Goal: Information Seeking & Learning: Compare options

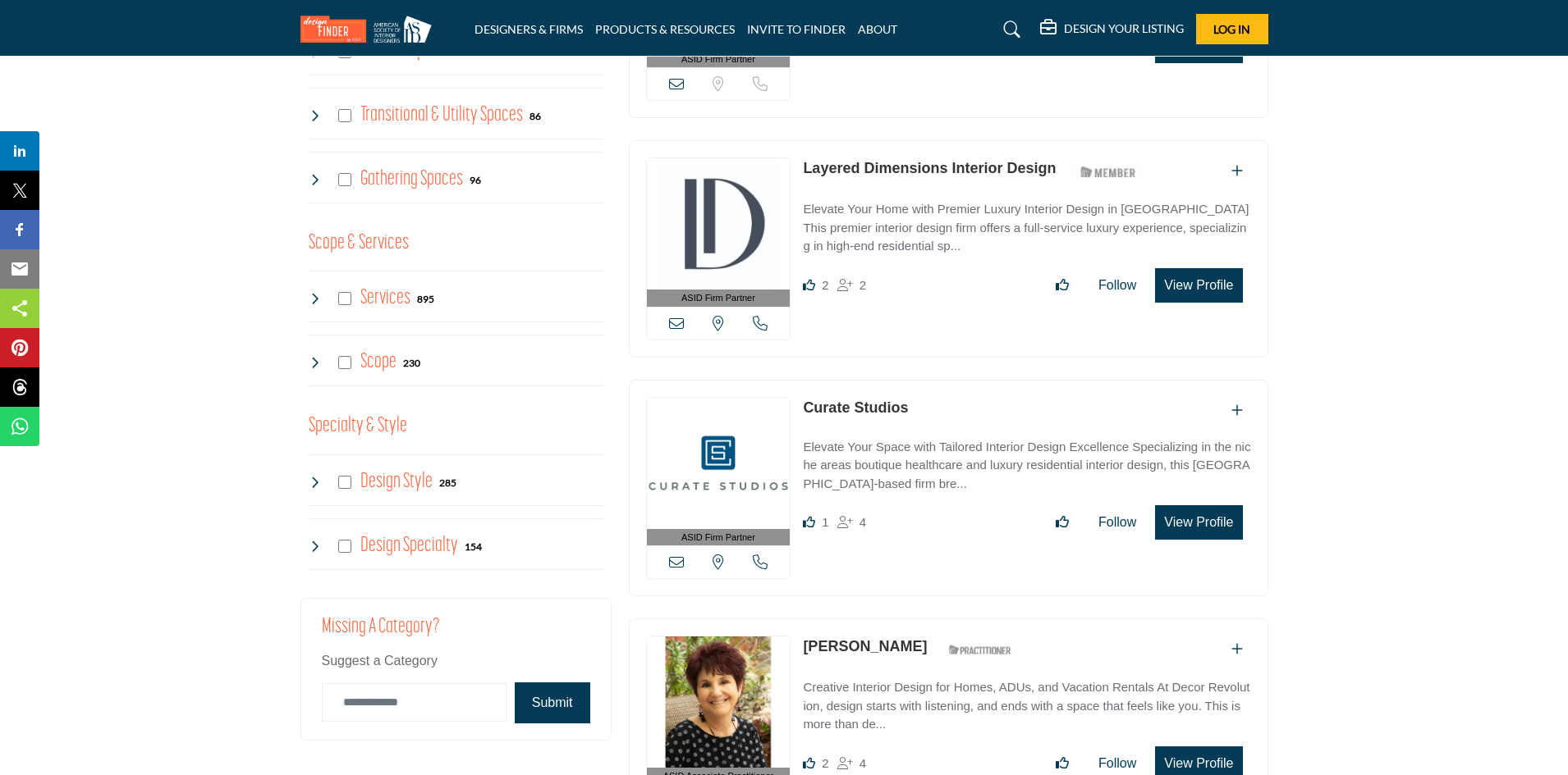
scroll to position [1148, 0]
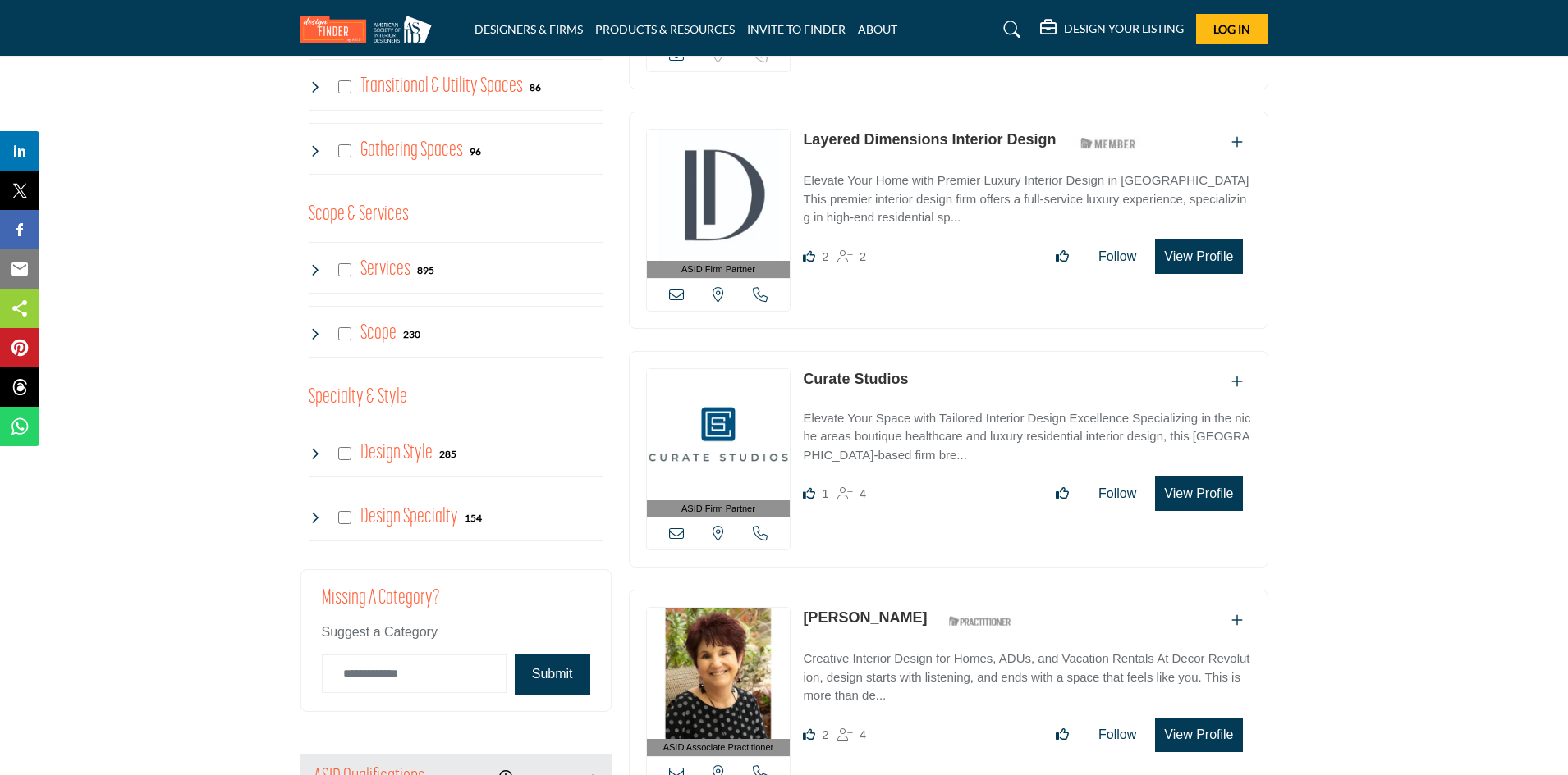
drag, startPoint x: 914, startPoint y: 375, endPoint x: 807, endPoint y: 379, distance: 107.1
click at [807, 379] on div "Curate Studios" at bounding box center [1026, 381] width 447 height 27
copy link "Curate Studios"
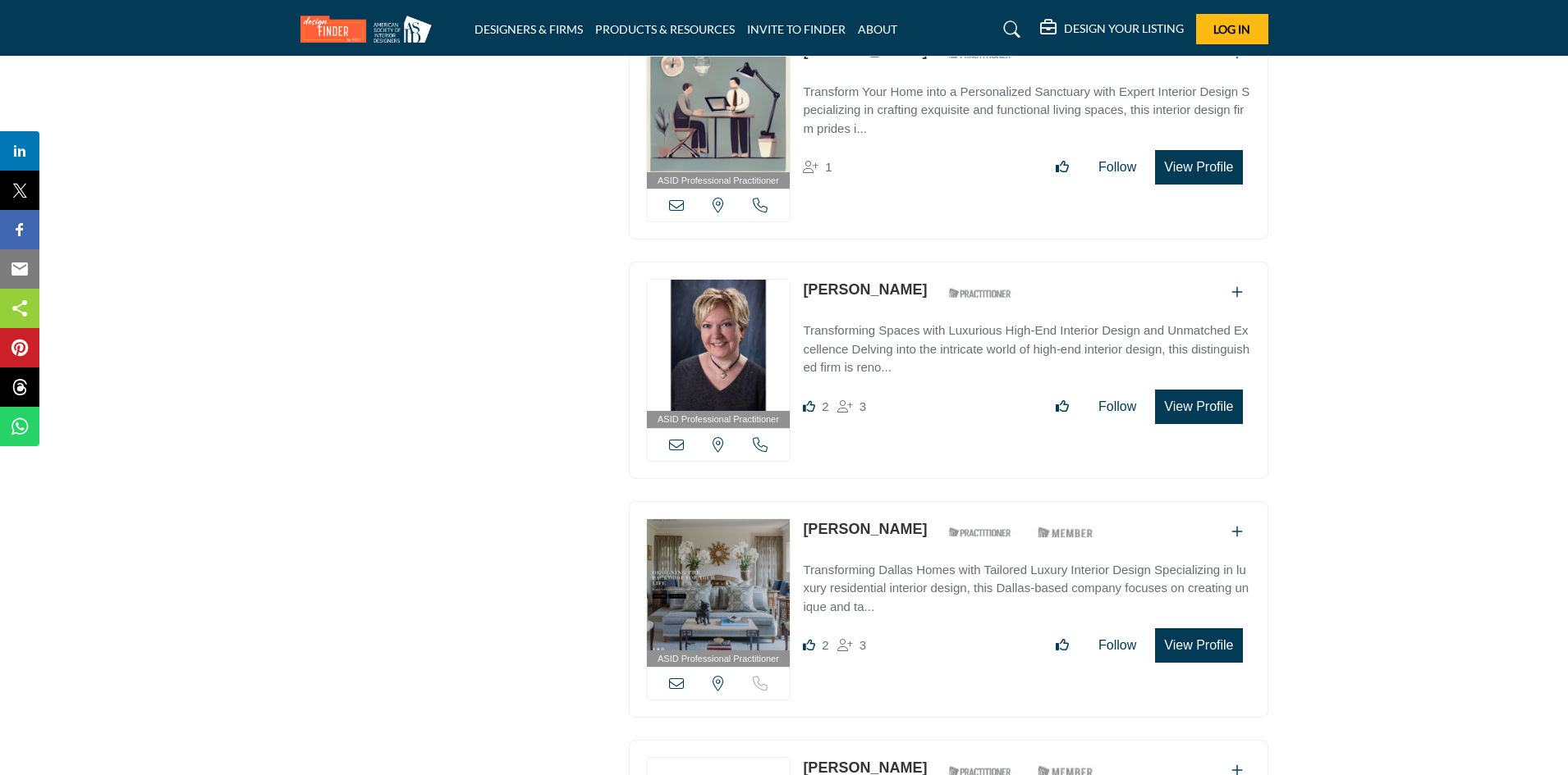
scroll to position [2462, 0]
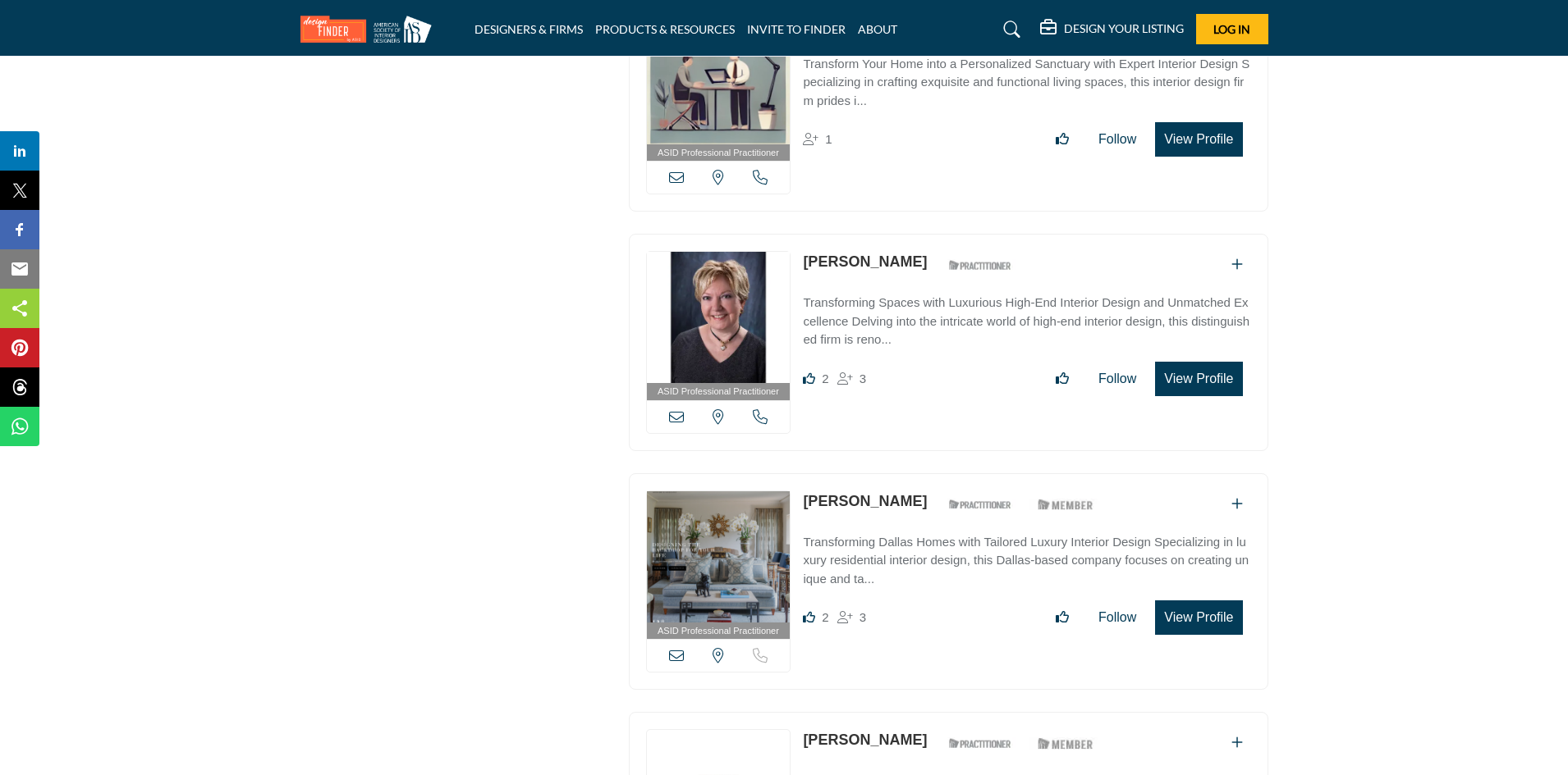
drag, startPoint x: 799, startPoint y: 254, endPoint x: 886, endPoint y: 250, distance: 87.1
click at [886, 255] on div "ASID Professional Practitioner ASID Professional Practitioners have successfull…" at bounding box center [949, 343] width 640 height 218
copy link "Eloise Kubli"
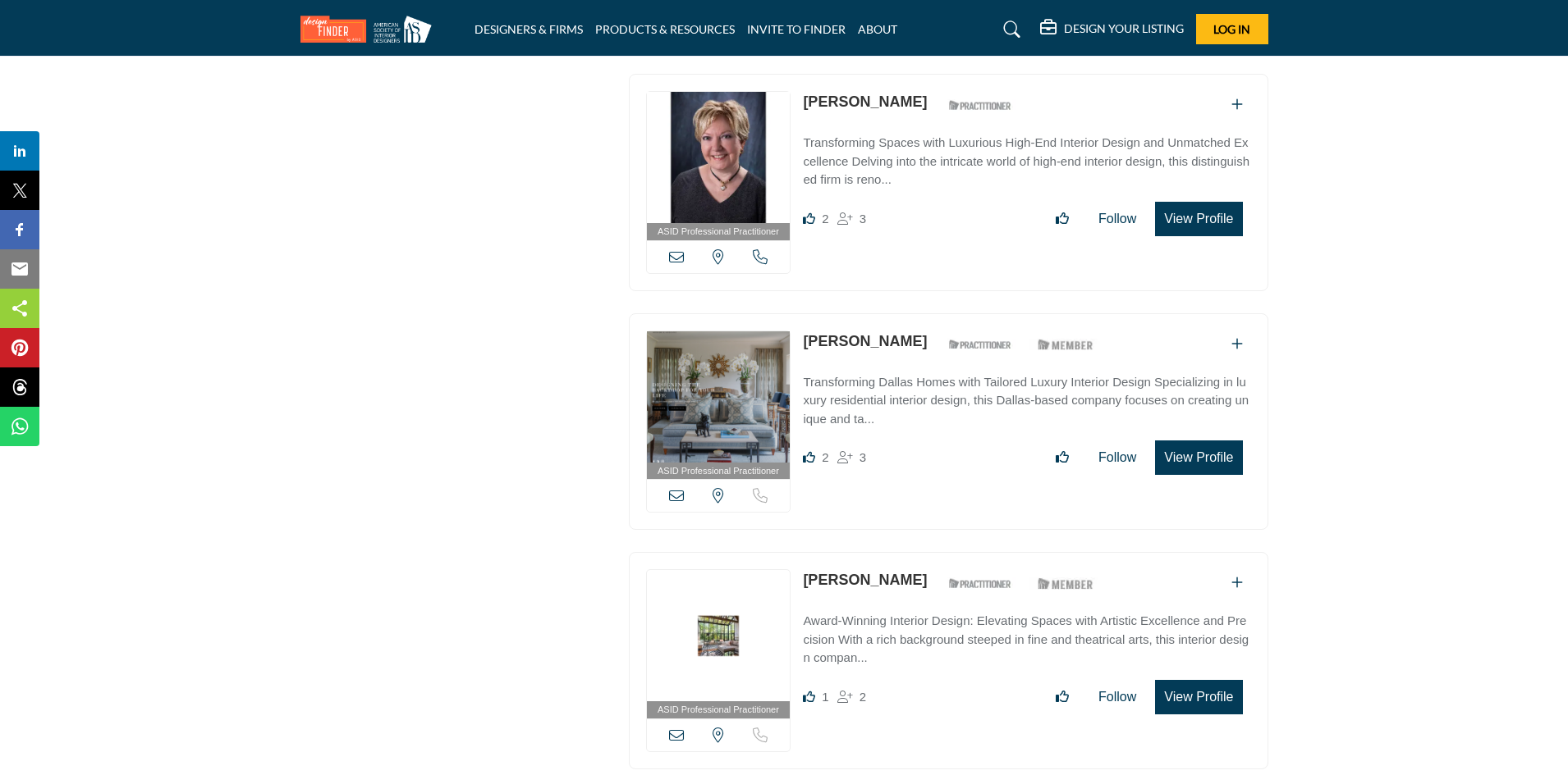
scroll to position [2625, 0]
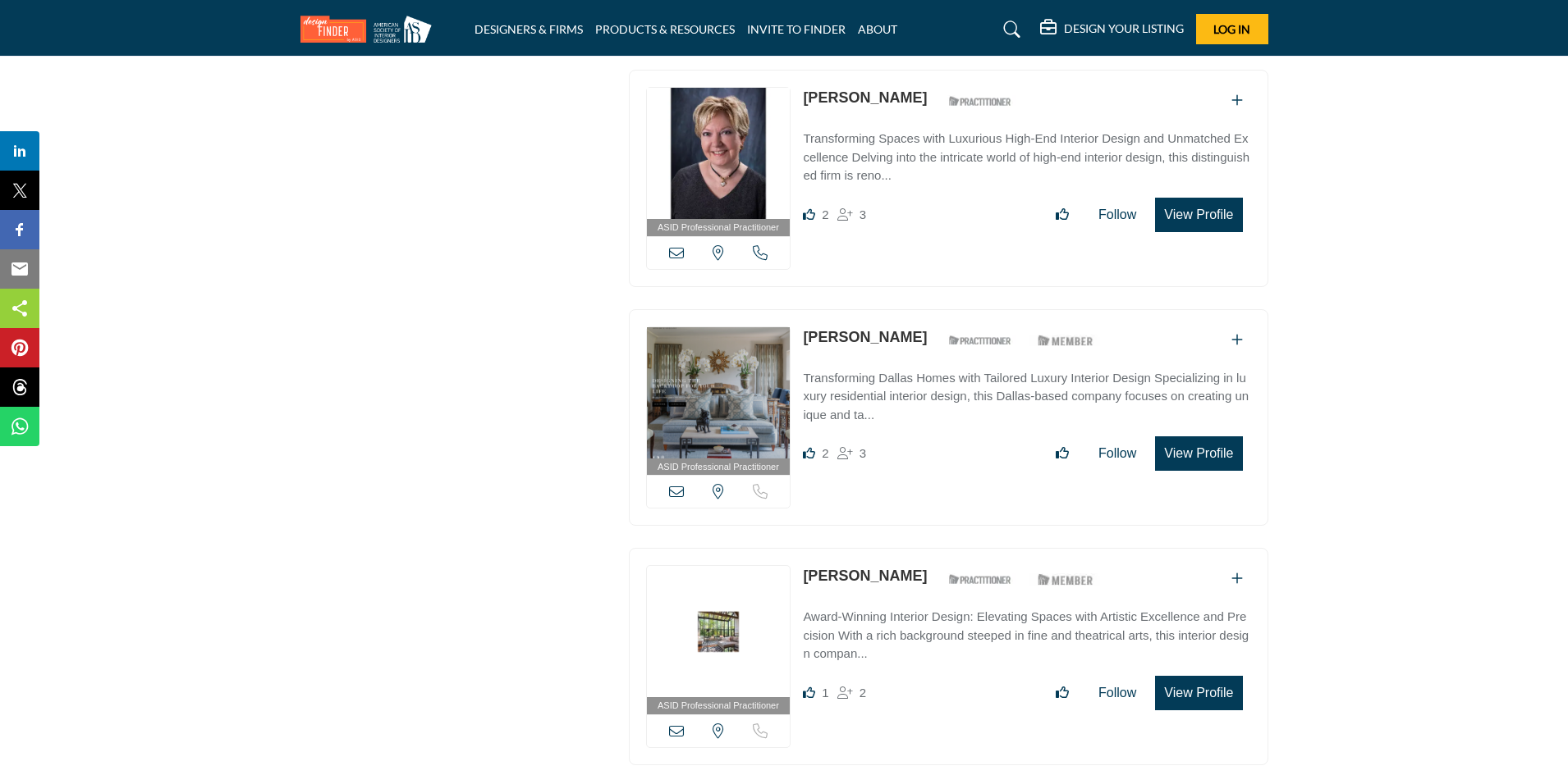
click at [802, 327] on div "Margaret Chambers ASID Qualified Practitioner who validates work and experience…" at bounding box center [954, 341] width 304 height 29
copy div "[PERSON_NAME]"
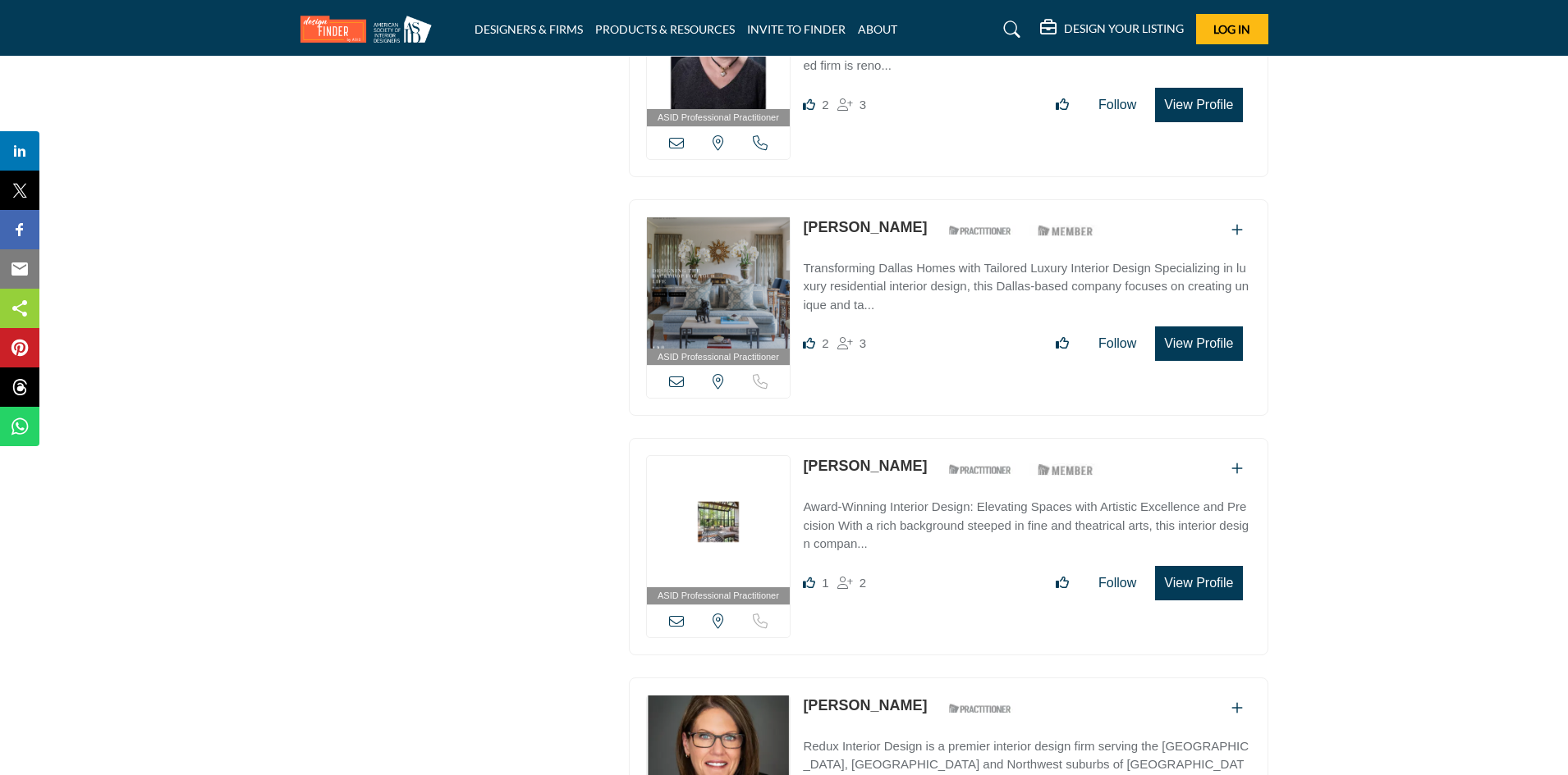
scroll to position [2790, 0]
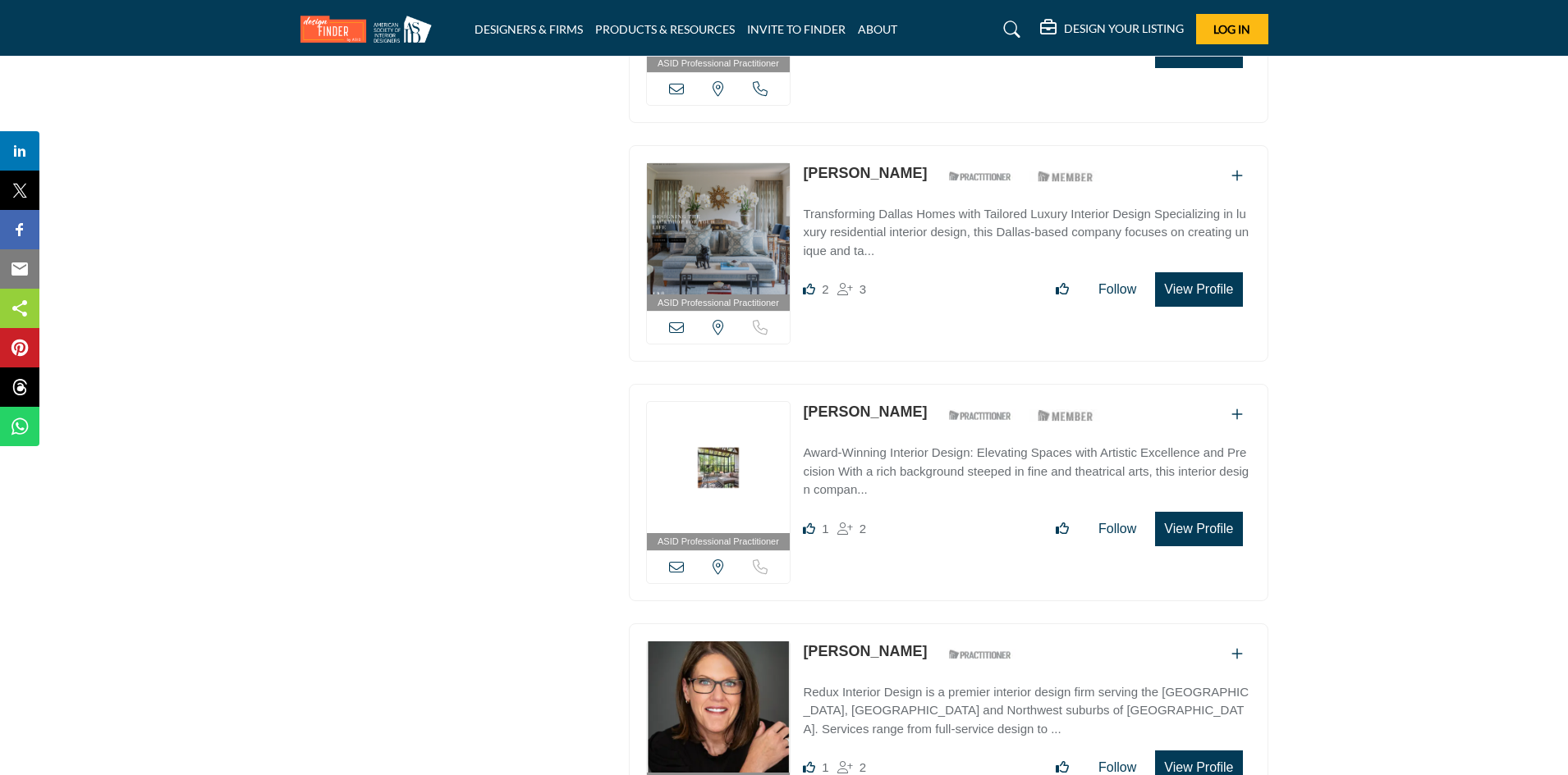
drag, startPoint x: 913, startPoint y: 399, endPoint x: 805, endPoint y: 402, distance: 108.0
click at [805, 403] on div "Susan Hopkins ASID Qualified Practitioner who validates work and experience to …" at bounding box center [954, 416] width 304 height 29
copy link "Susan Hopkins"
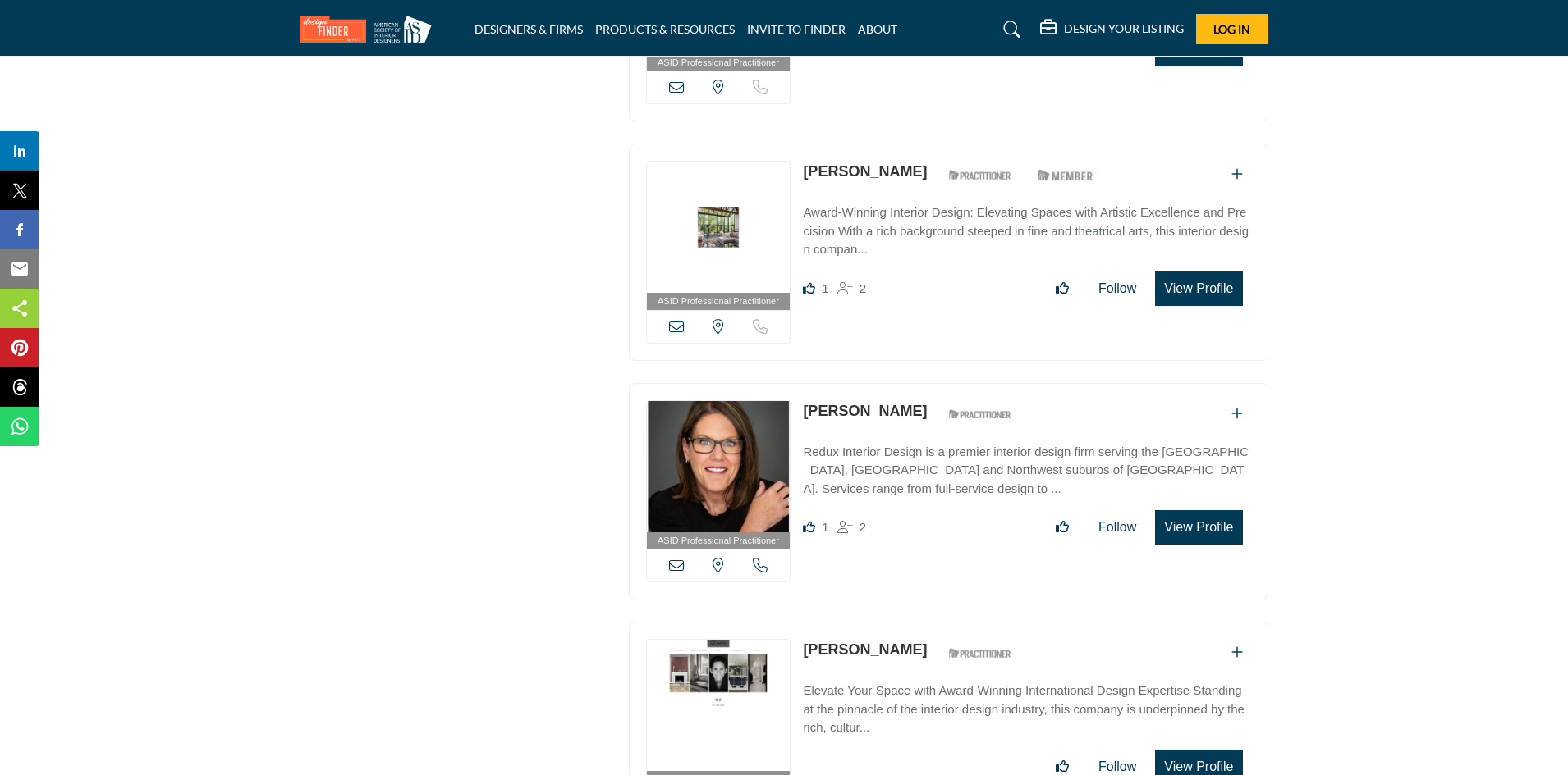
scroll to position [3036, 0]
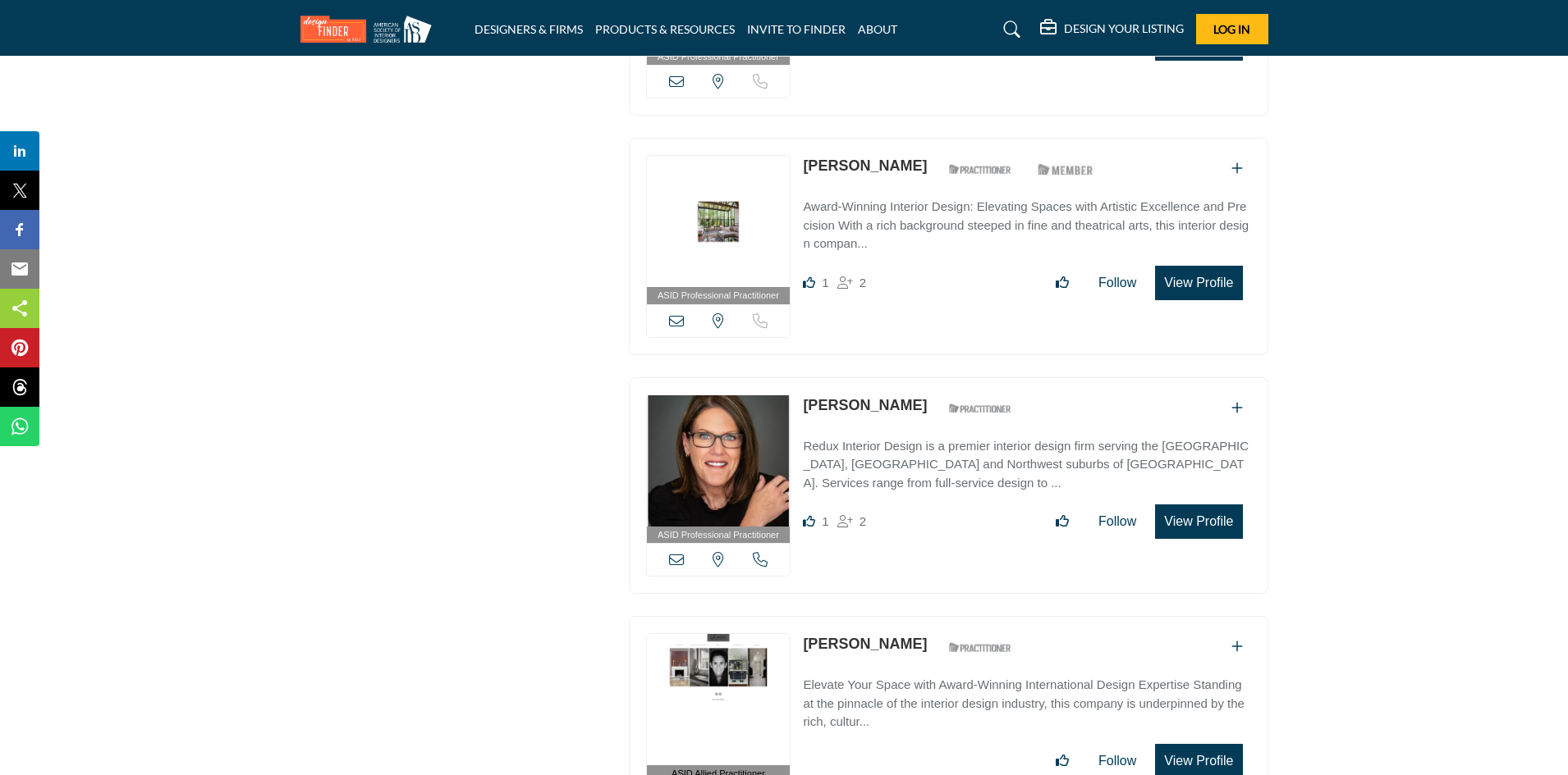
drag, startPoint x: 795, startPoint y: 395, endPoint x: 929, endPoint y: 381, distance: 134.7
click at [929, 381] on div "ASID Professional Practitioner ASID Professional Practitioners have successfull…" at bounding box center [949, 486] width 640 height 218
copy div "View the location of this listing Call Number Jennifer McGinnis"
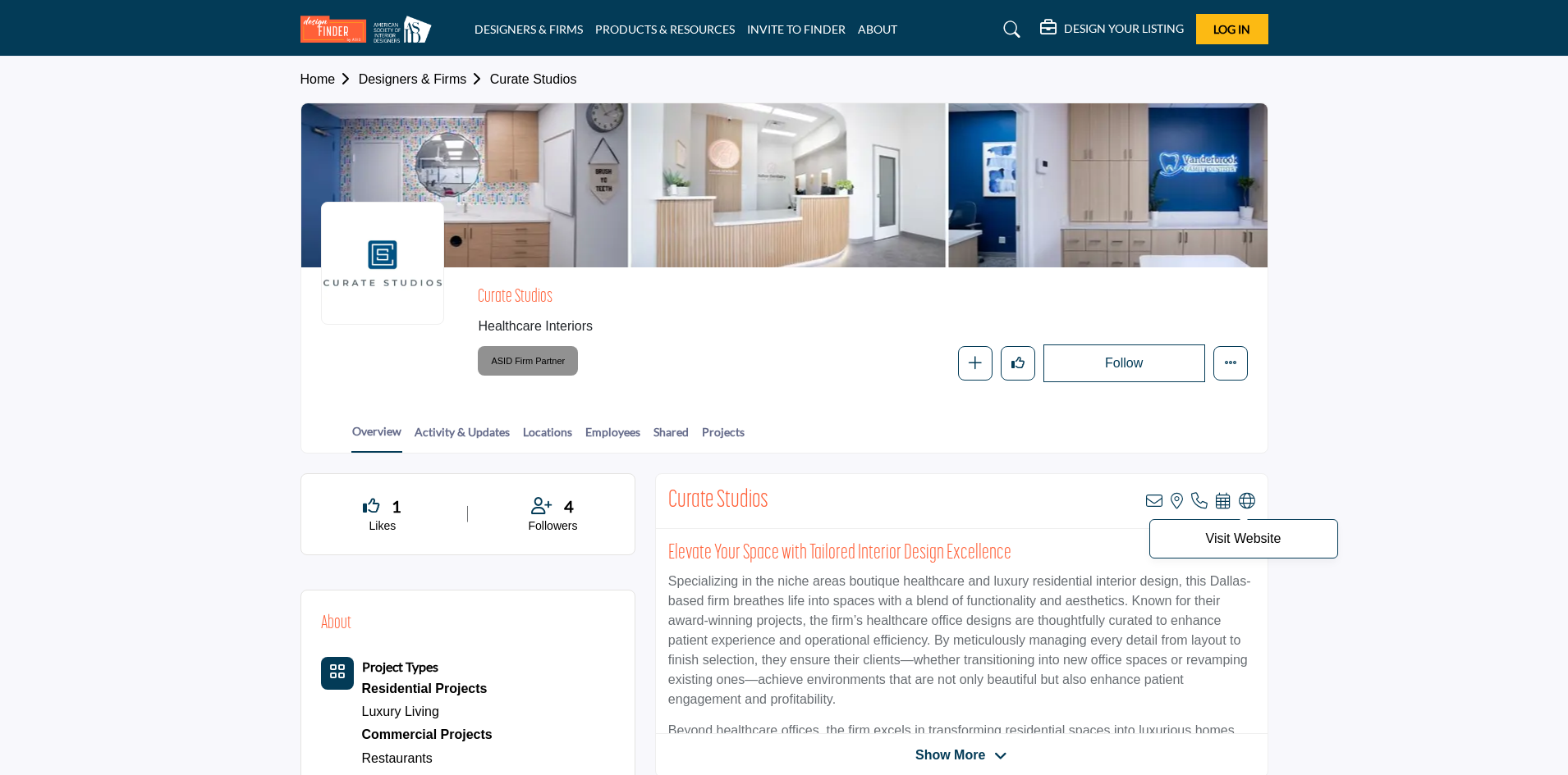
click at [1246, 498] on icon at bounding box center [1246, 501] width 17 height 17
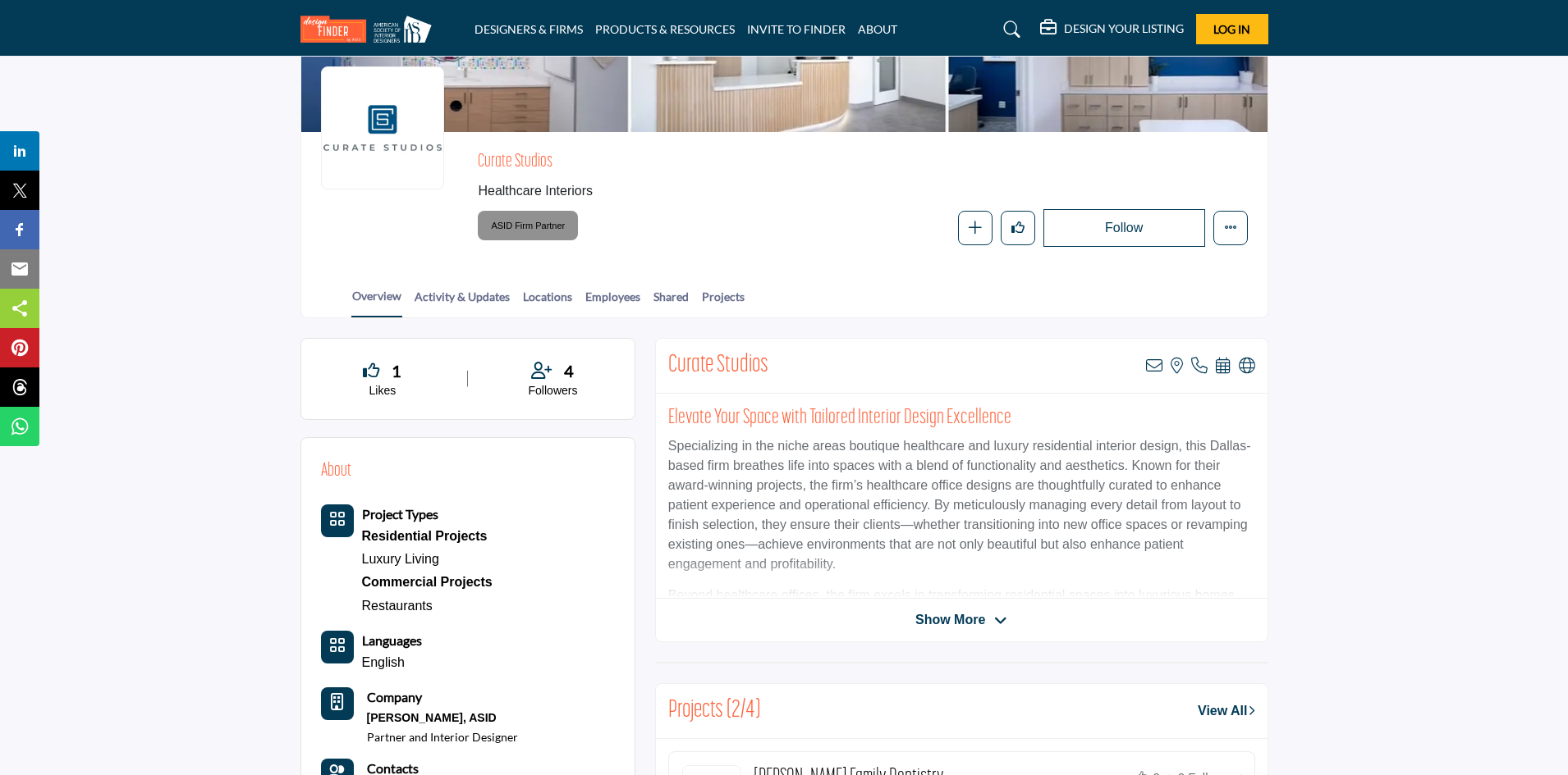
scroll to position [164, 0]
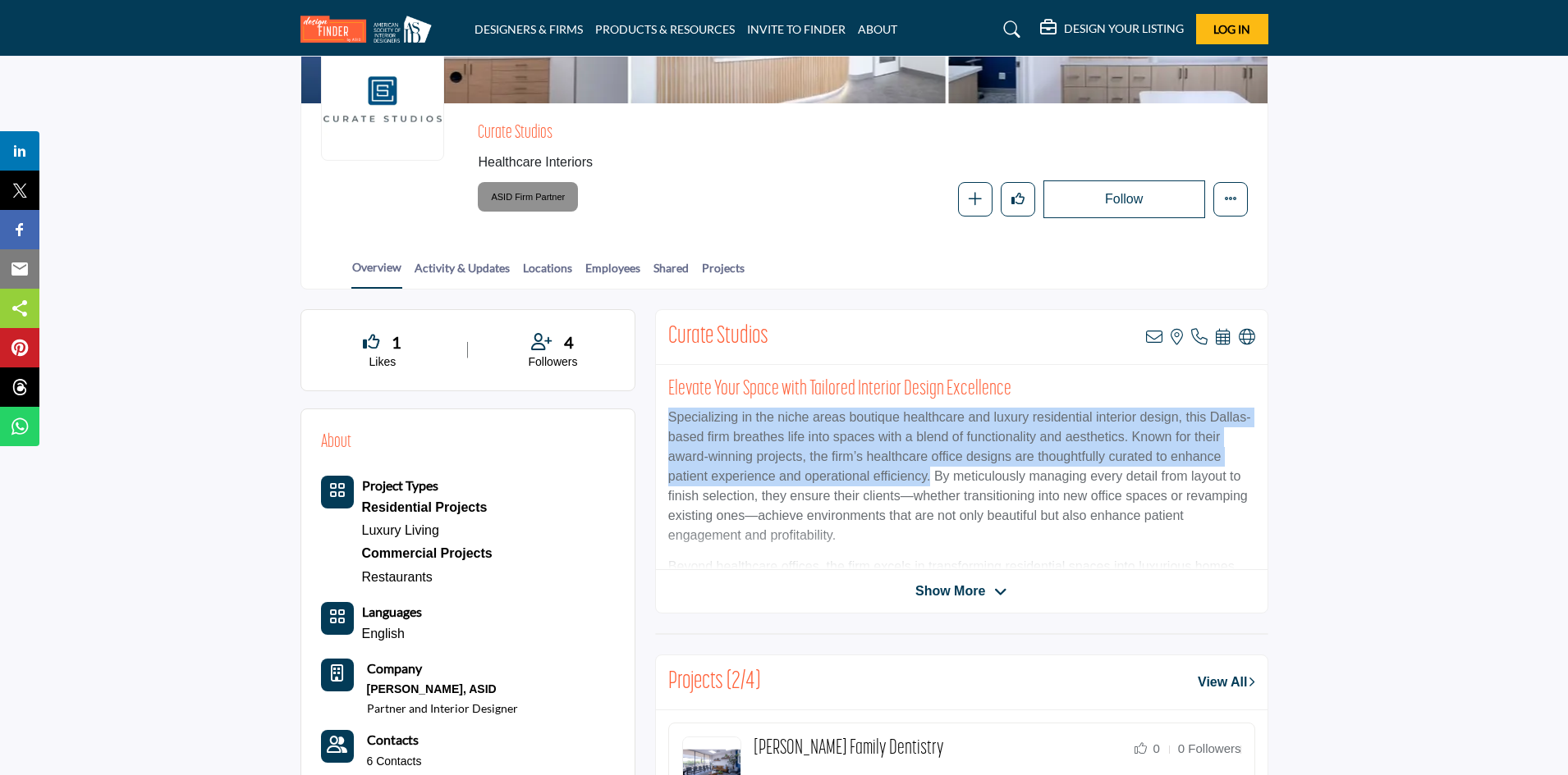
drag, startPoint x: 664, startPoint y: 415, endPoint x: 930, endPoint y: 475, distance: 272.7
click at [930, 475] on div "Elevate Your Space with Tailored Interior Design Excellence Specializing in the…" at bounding box center [961, 468] width 611 height 205
copy p "Specializing in the niche areas boutique healthcare and luxury residential inte…"
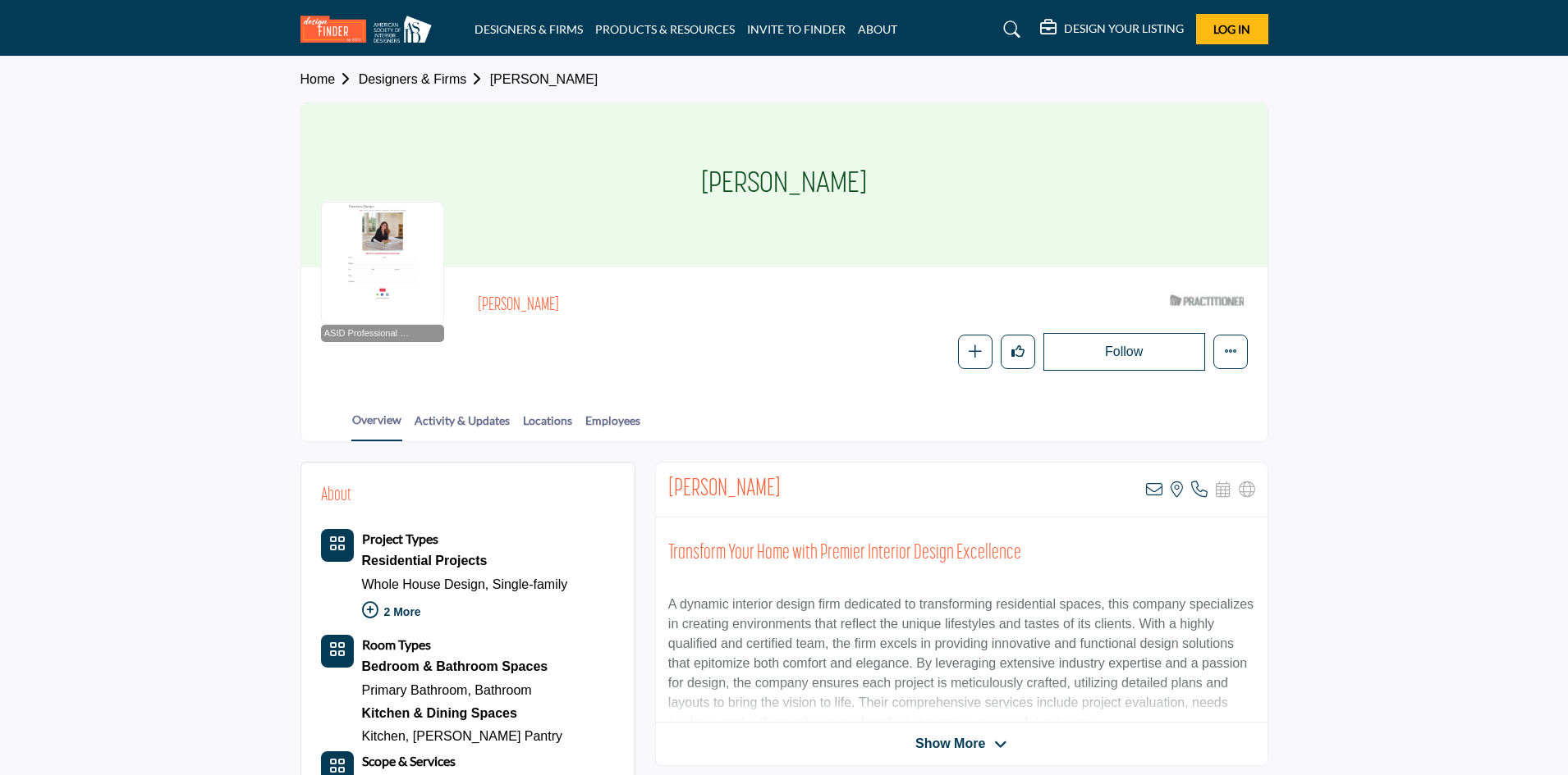
drag, startPoint x: 751, startPoint y: 493, endPoint x: 677, endPoint y: 486, distance: 74.3
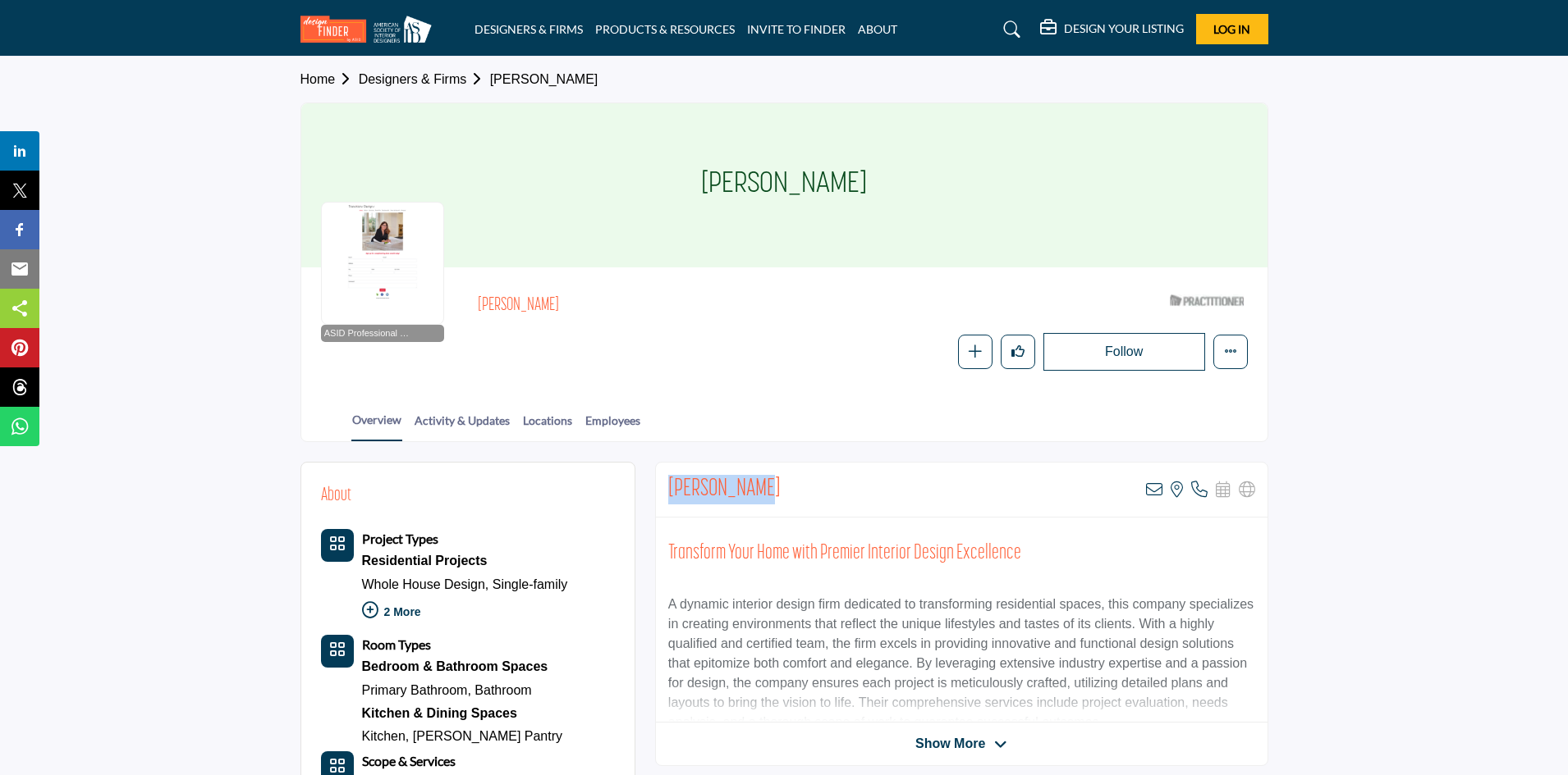
drag, startPoint x: 669, startPoint y: 483, endPoint x: 748, endPoint y: 482, distance: 79.0
click at [748, 482] on h2 "Valarie Mina" at bounding box center [724, 490] width 113 height 30
copy h2 "Valarie Mina"
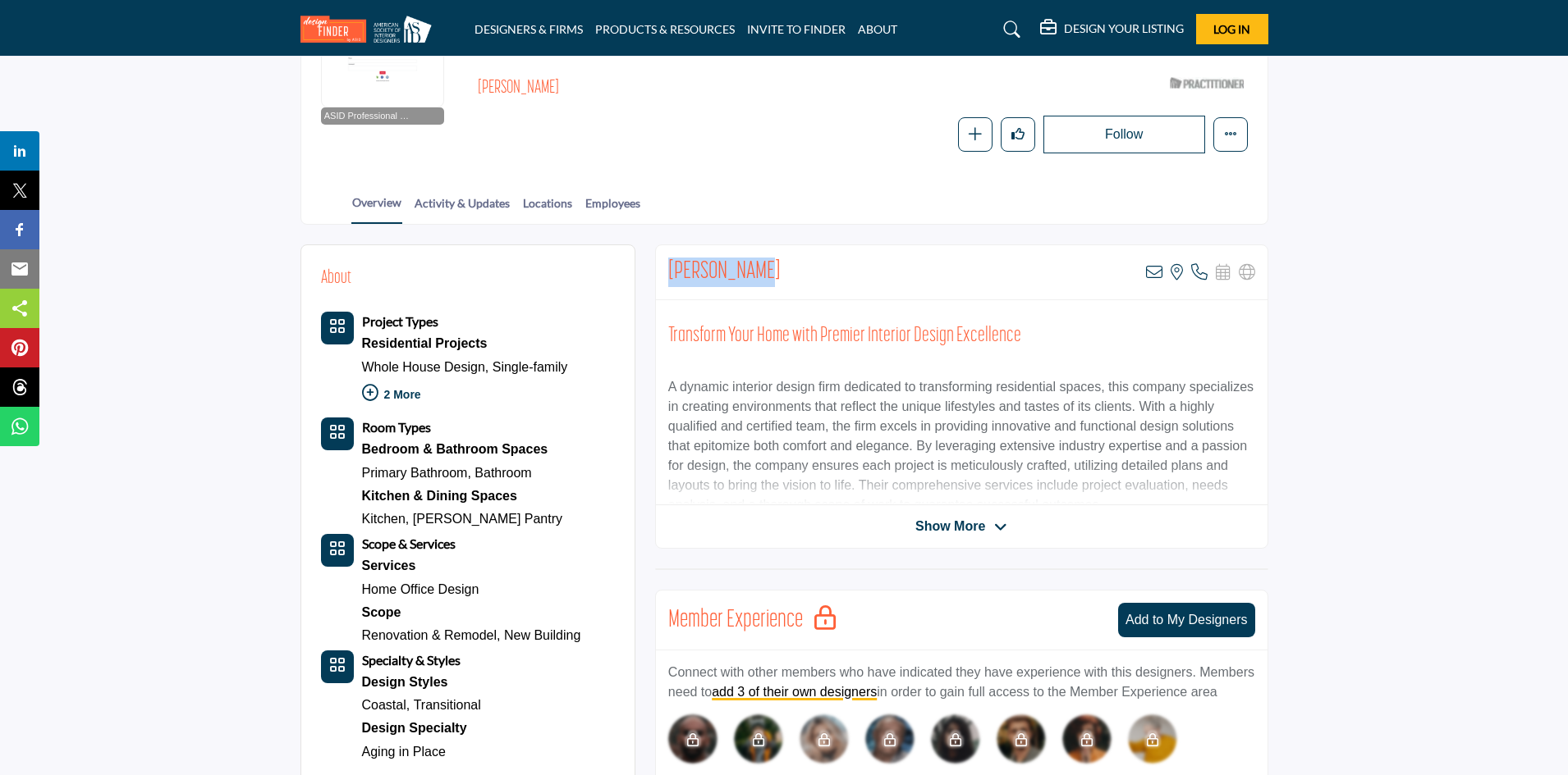
scroll to position [247, 0]
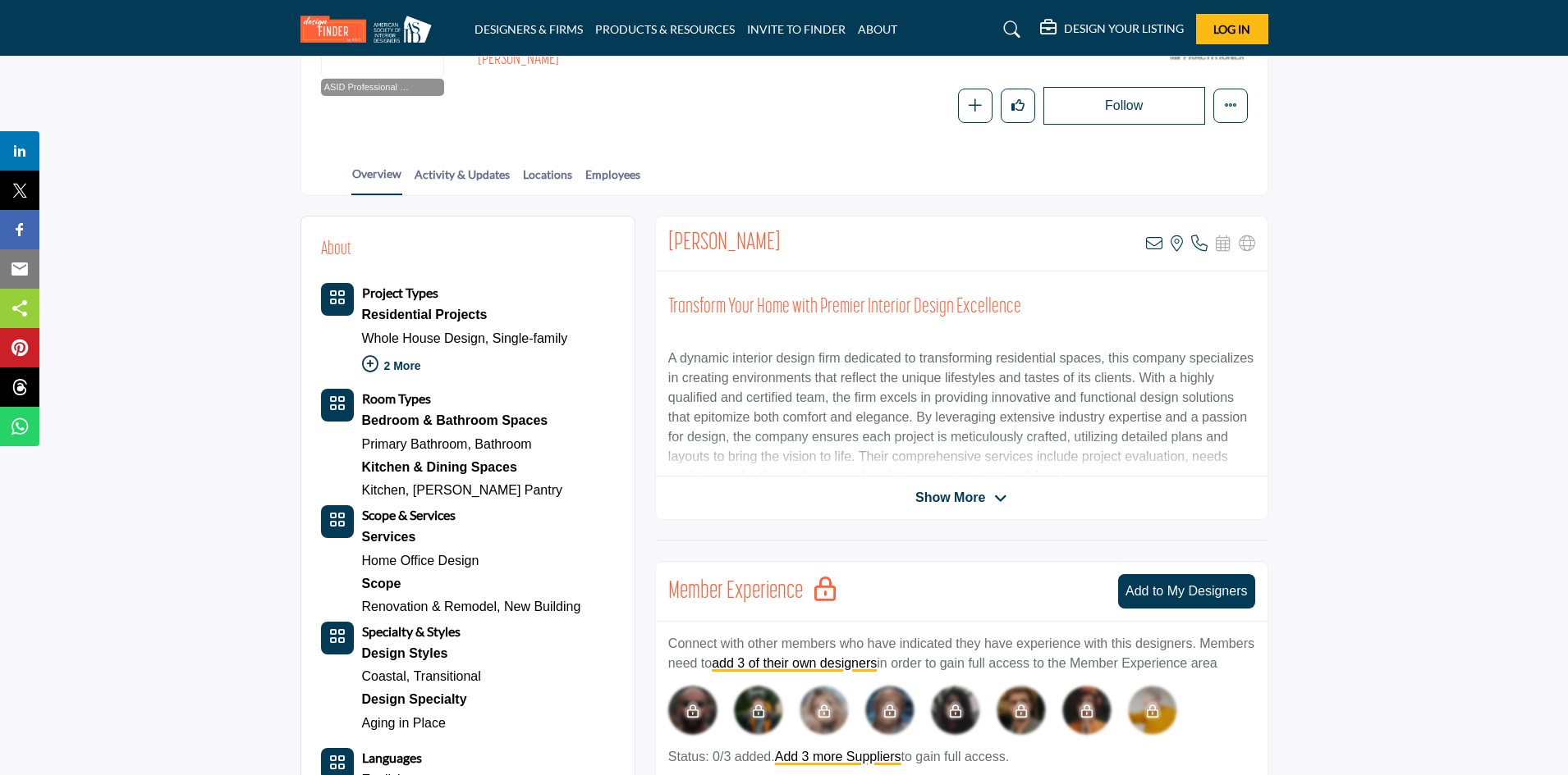
click at [980, 498] on span "Show More" at bounding box center [950, 498] width 70 height 19
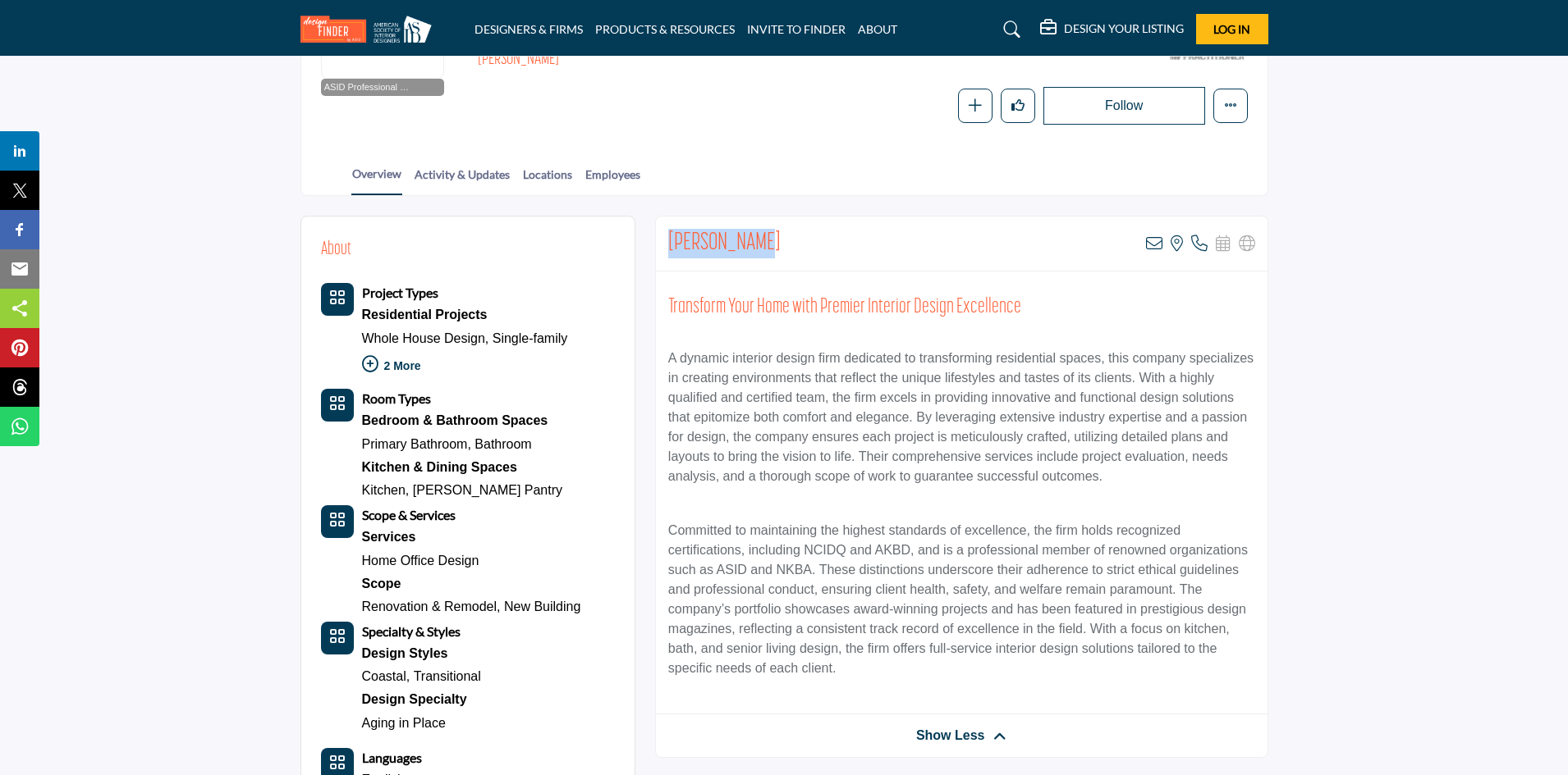
drag, startPoint x: 752, startPoint y: 240, endPoint x: 666, endPoint y: 235, distance: 86.1
click at [666, 235] on div "Valarie Mina View email address of this listing View the location of this listi…" at bounding box center [961, 244] width 611 height 55
copy h2 "Valarie Mina"
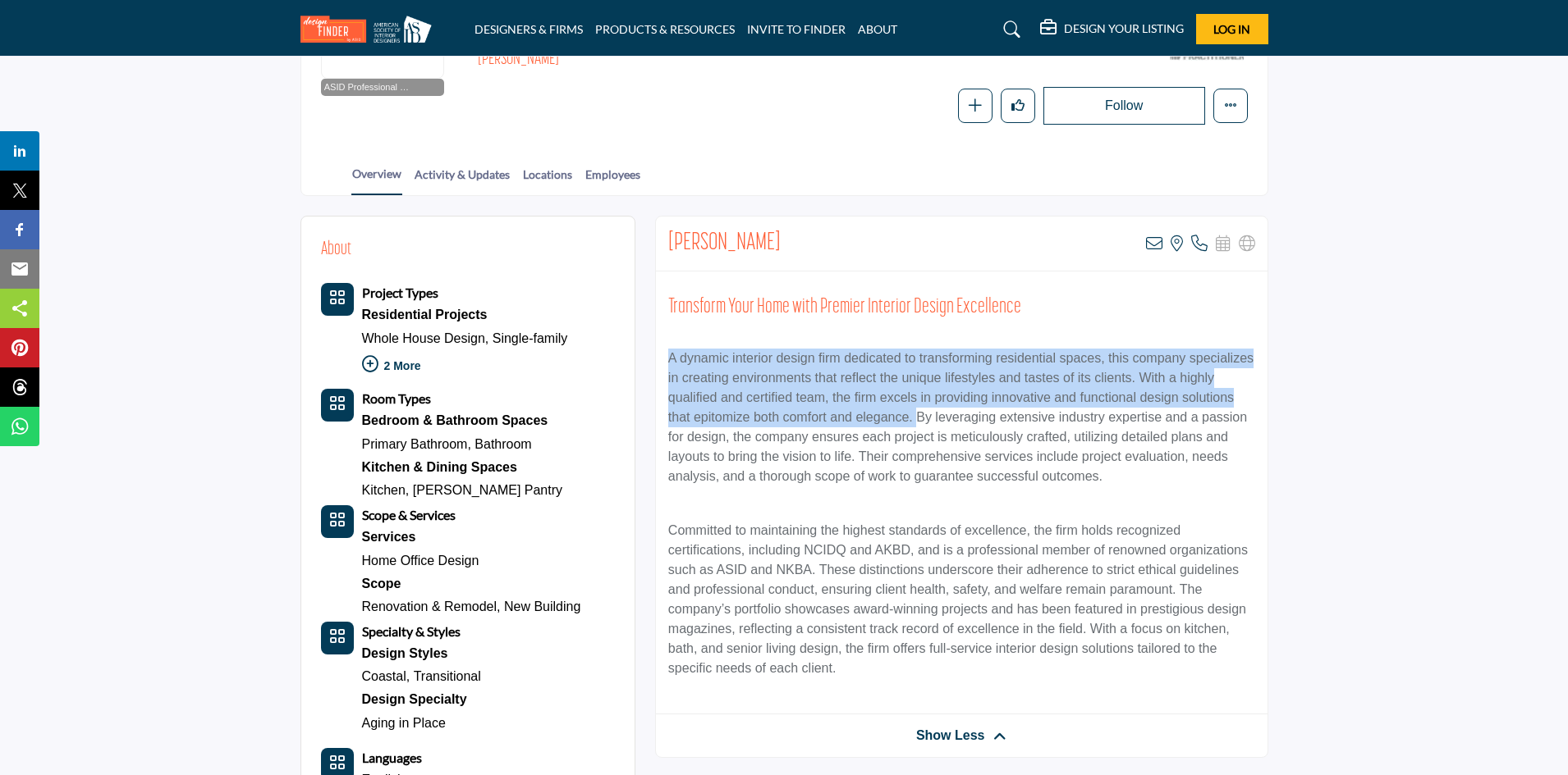
drag, startPoint x: 667, startPoint y: 355, endPoint x: 914, endPoint y: 415, distance: 254.2
click at [916, 412] on div "Transform Your Home with Premier Interior Design Excellence A dynamic interior …" at bounding box center [961, 492] width 611 height 443
copy p "A dynamic interior design firm dedicated to transforming residential spaces, th…"
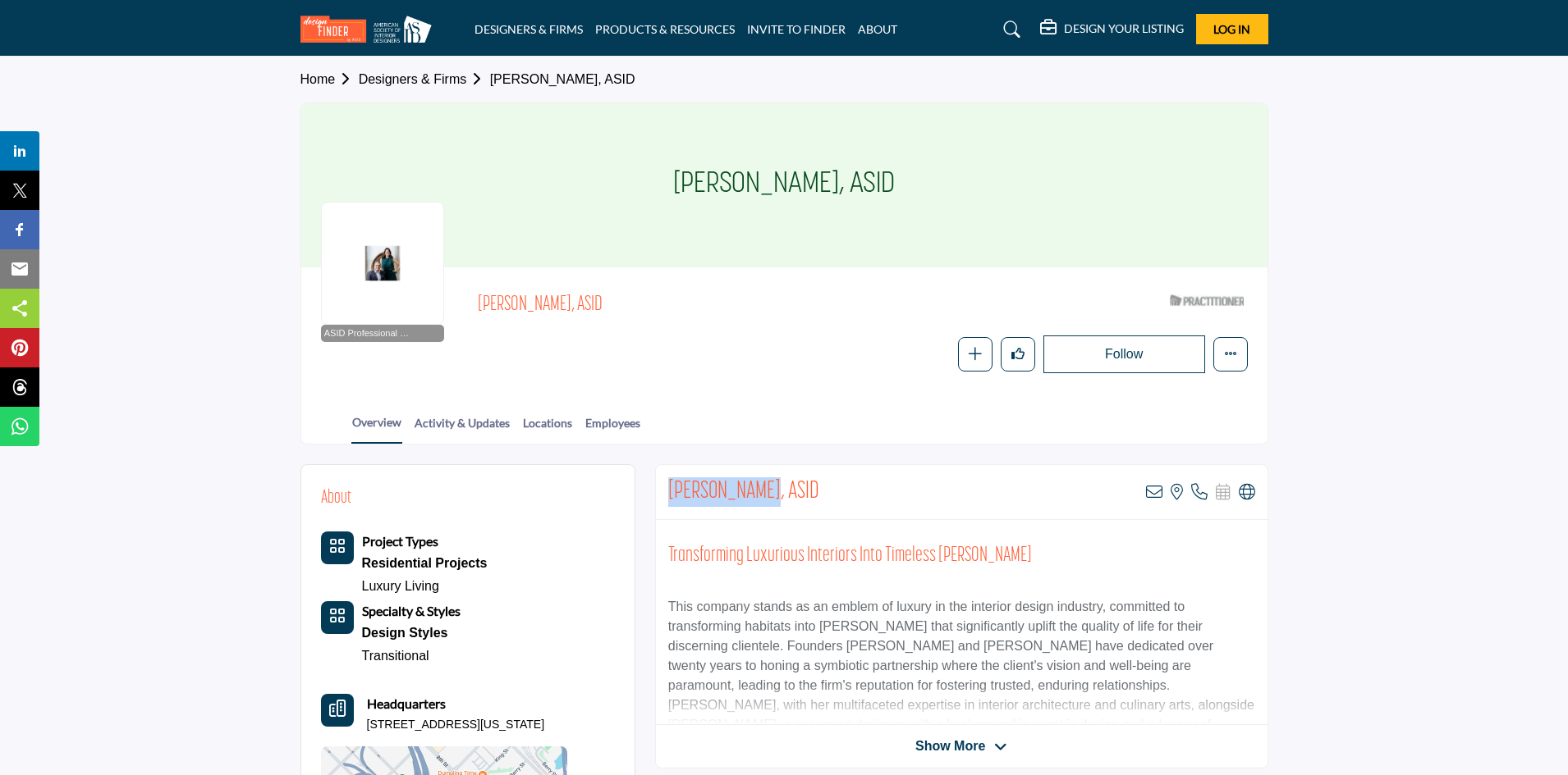
drag, startPoint x: 667, startPoint y: 488, endPoint x: 754, endPoint y: 480, distance: 87.4
click at [754, 480] on div "George Brazil, ASID View email address of this listing View the location of thi…" at bounding box center [961, 492] width 611 height 55
copy h2 "George Brazi"
copy h2 "George Brazil"
click at [1246, 493] on icon at bounding box center [1246, 492] width 17 height 17
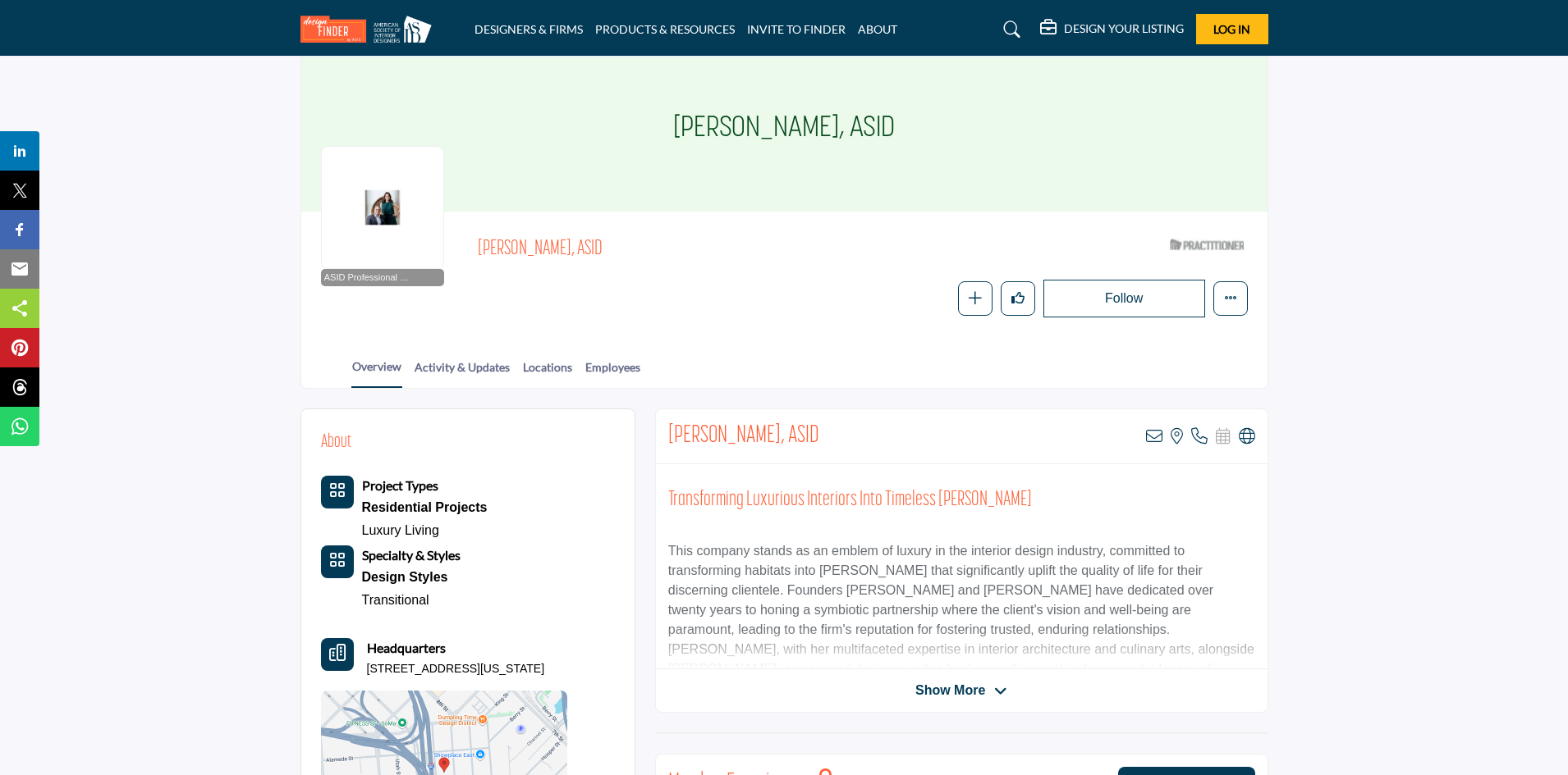
scroll to position [82, 0]
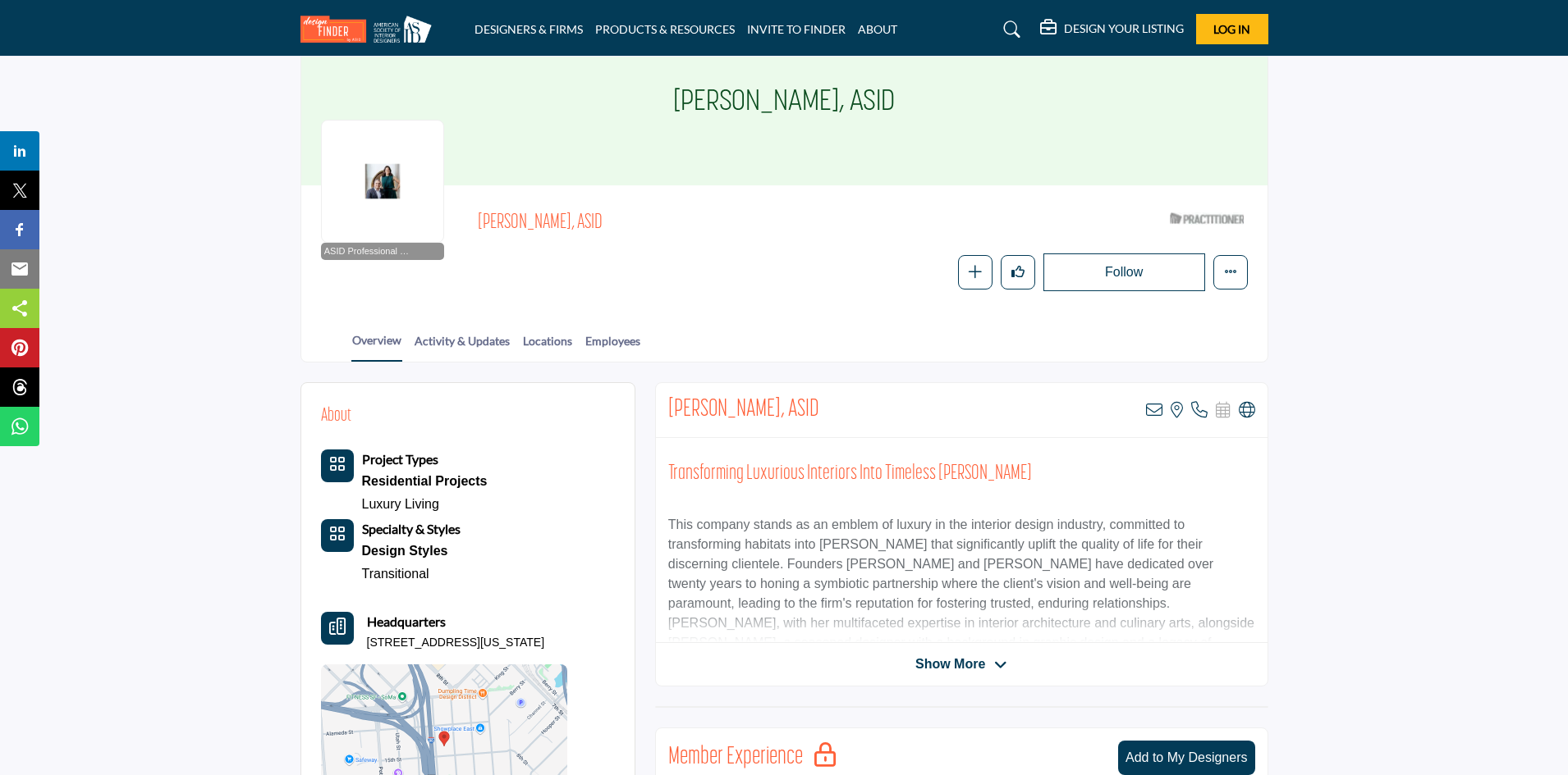
click at [984, 663] on span "Show More" at bounding box center [950, 664] width 70 height 19
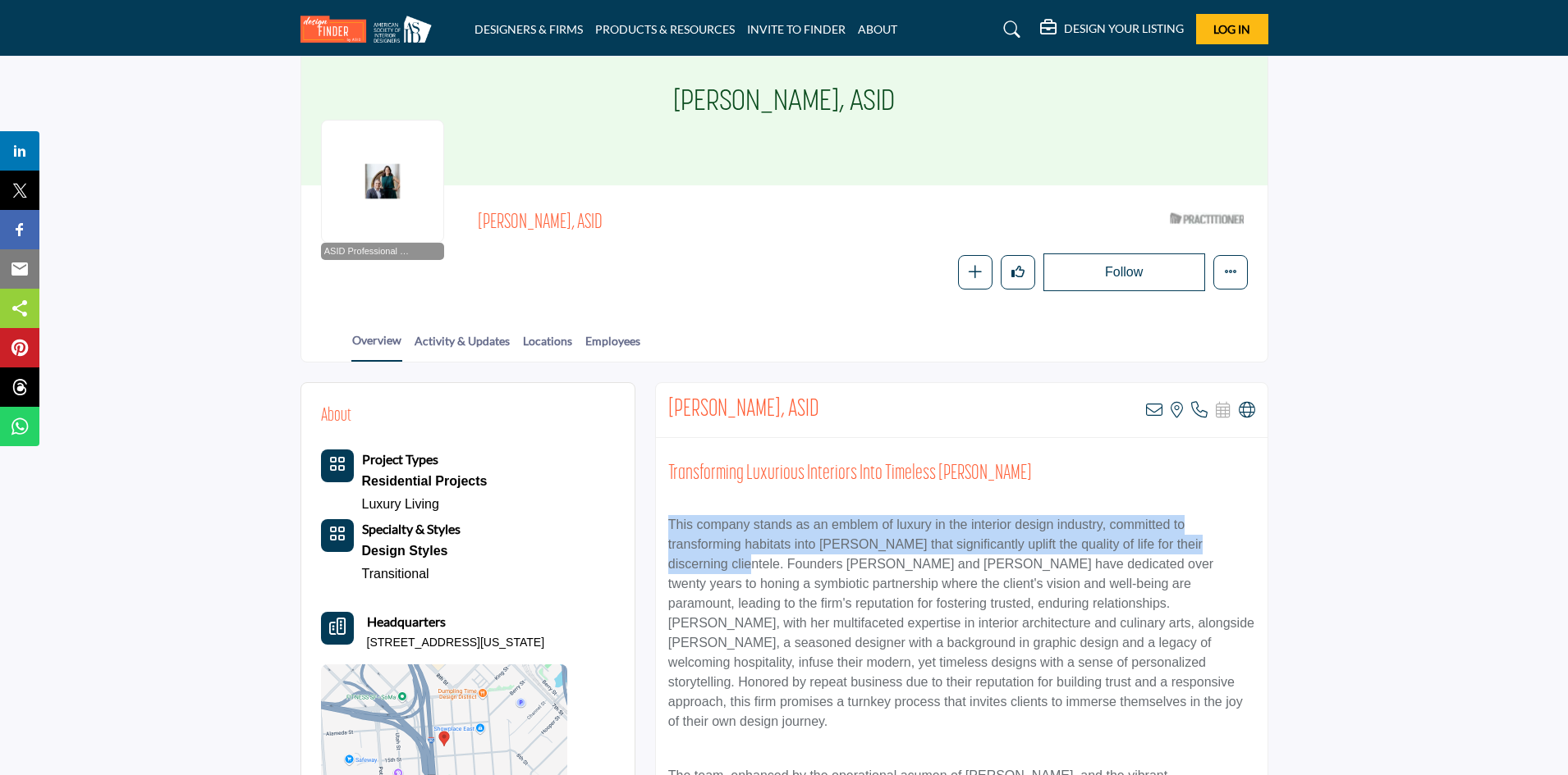
drag, startPoint x: 669, startPoint y: 518, endPoint x: 723, endPoint y: 557, distance: 66.6
click at [723, 557] on p "This company stands as an emblem of luxury in the interior design industry, com…" at bounding box center [961, 624] width 587 height 217
copy p "This company stands as an emblem of luxury in the interior design industry, com…"
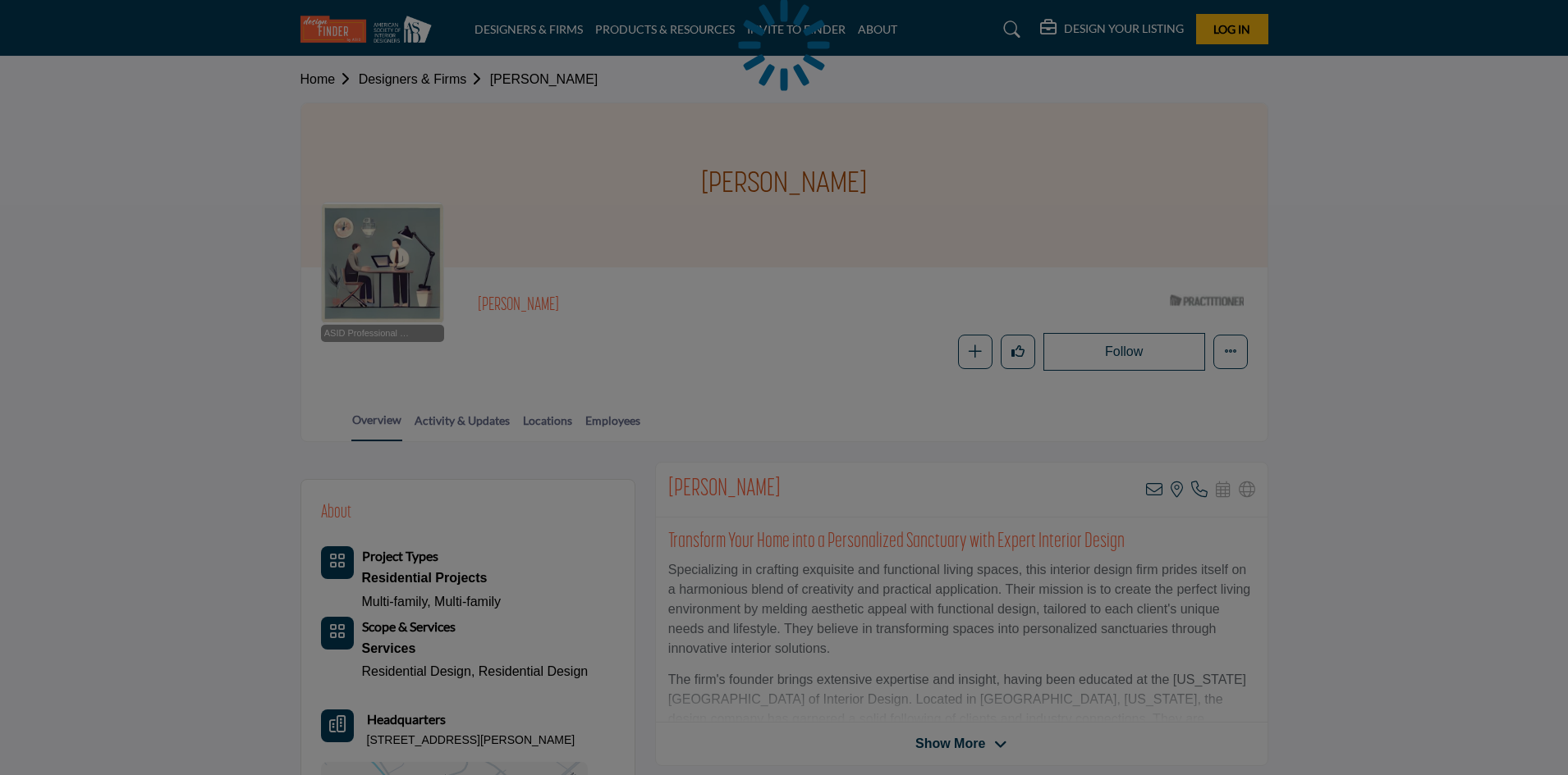
click at [672, 488] on div at bounding box center [784, 388] width 1568 height 775
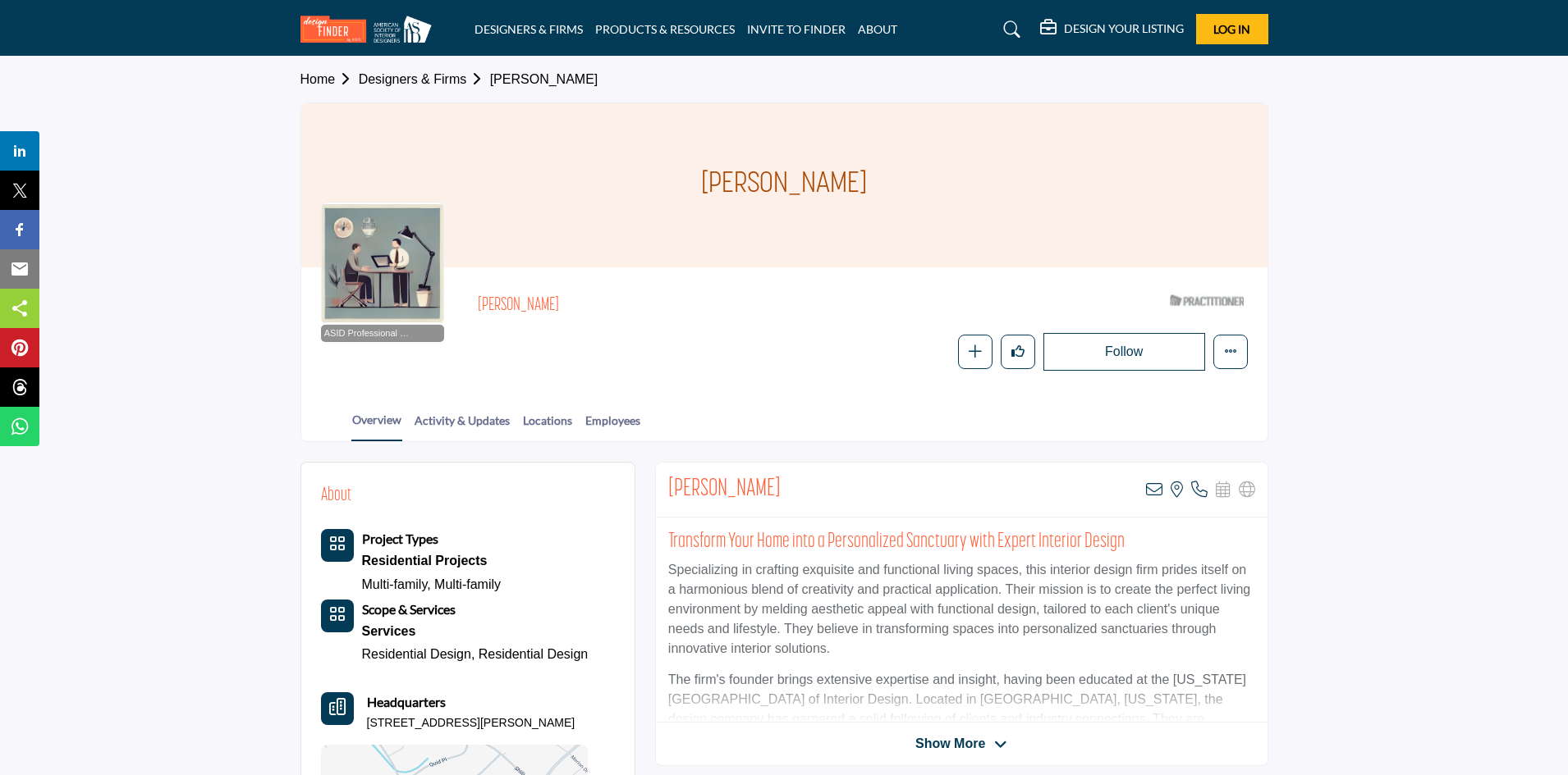
click at [663, 479] on div "[PERSON_NAME] View email address of this listing View the location of this list…" at bounding box center [961, 490] width 611 height 55
drag, startPoint x: 671, startPoint y: 480, endPoint x: 759, endPoint y: 488, distance: 88.4
click at [759, 488] on div "[PERSON_NAME] View email address of this listing View the location of this list…" at bounding box center [961, 490] width 611 height 55
copy h2 "[PERSON_NAME]"
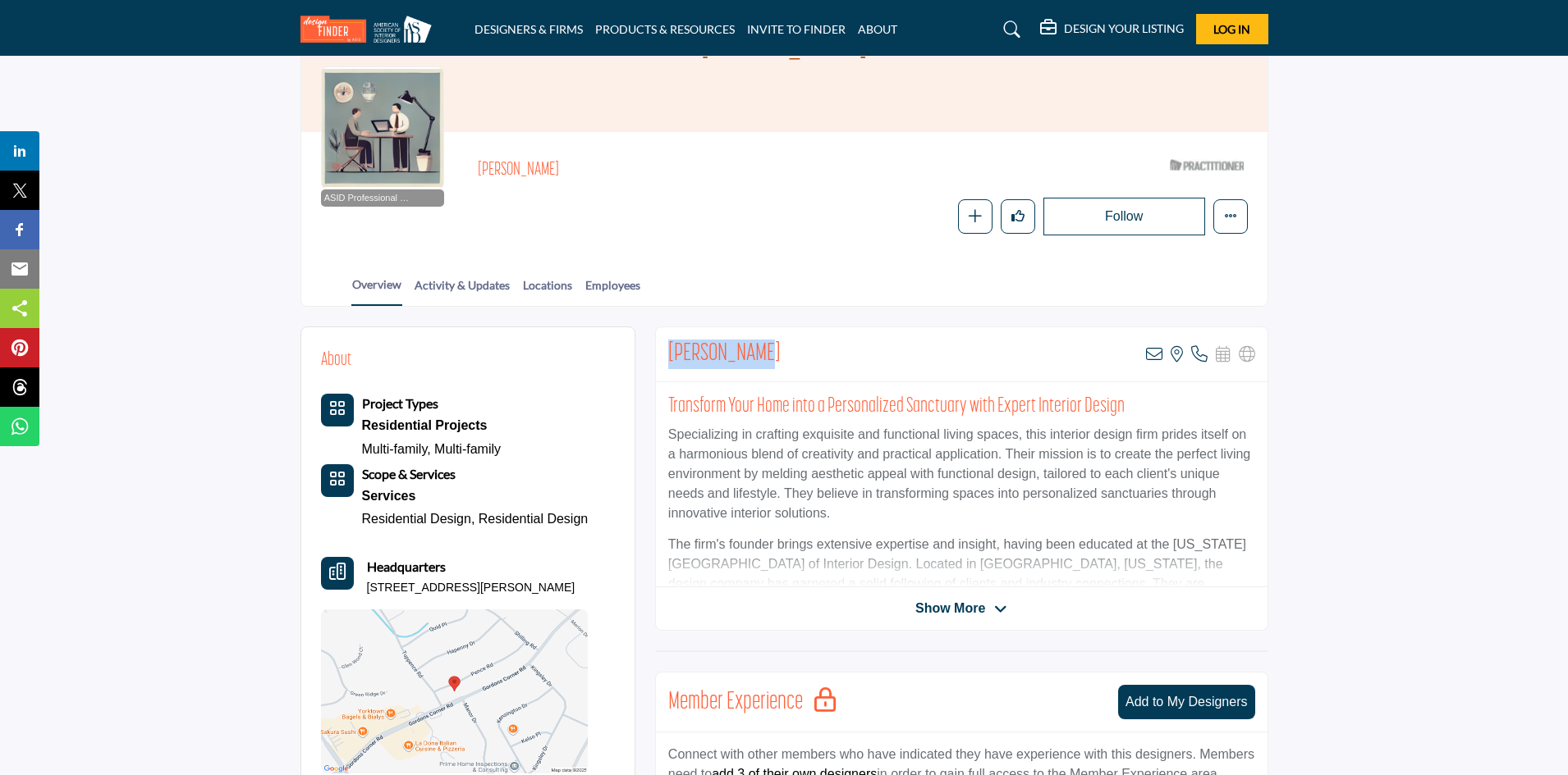
scroll to position [164, 0]
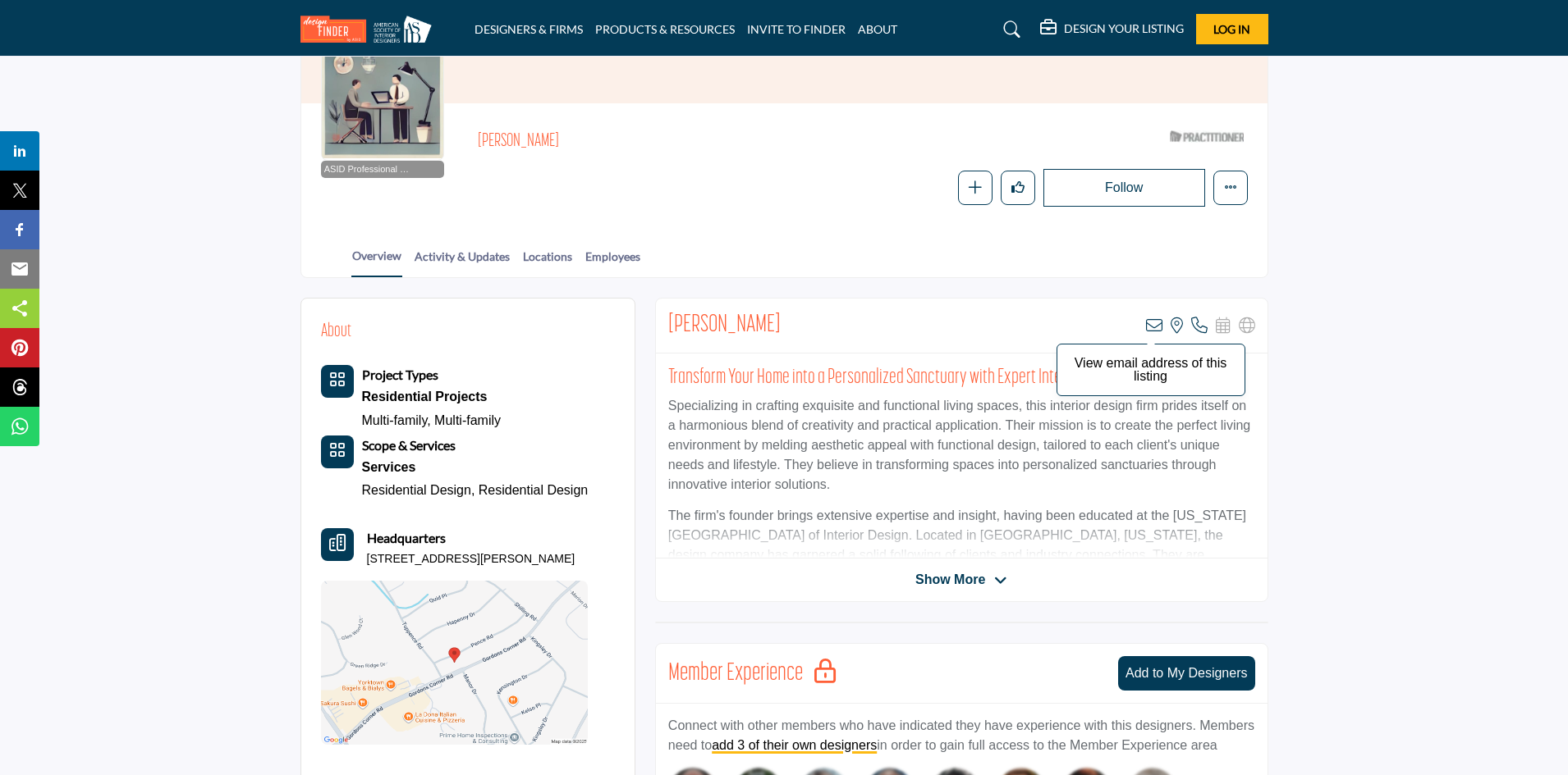
click at [1157, 325] on icon at bounding box center [1154, 326] width 17 height 17
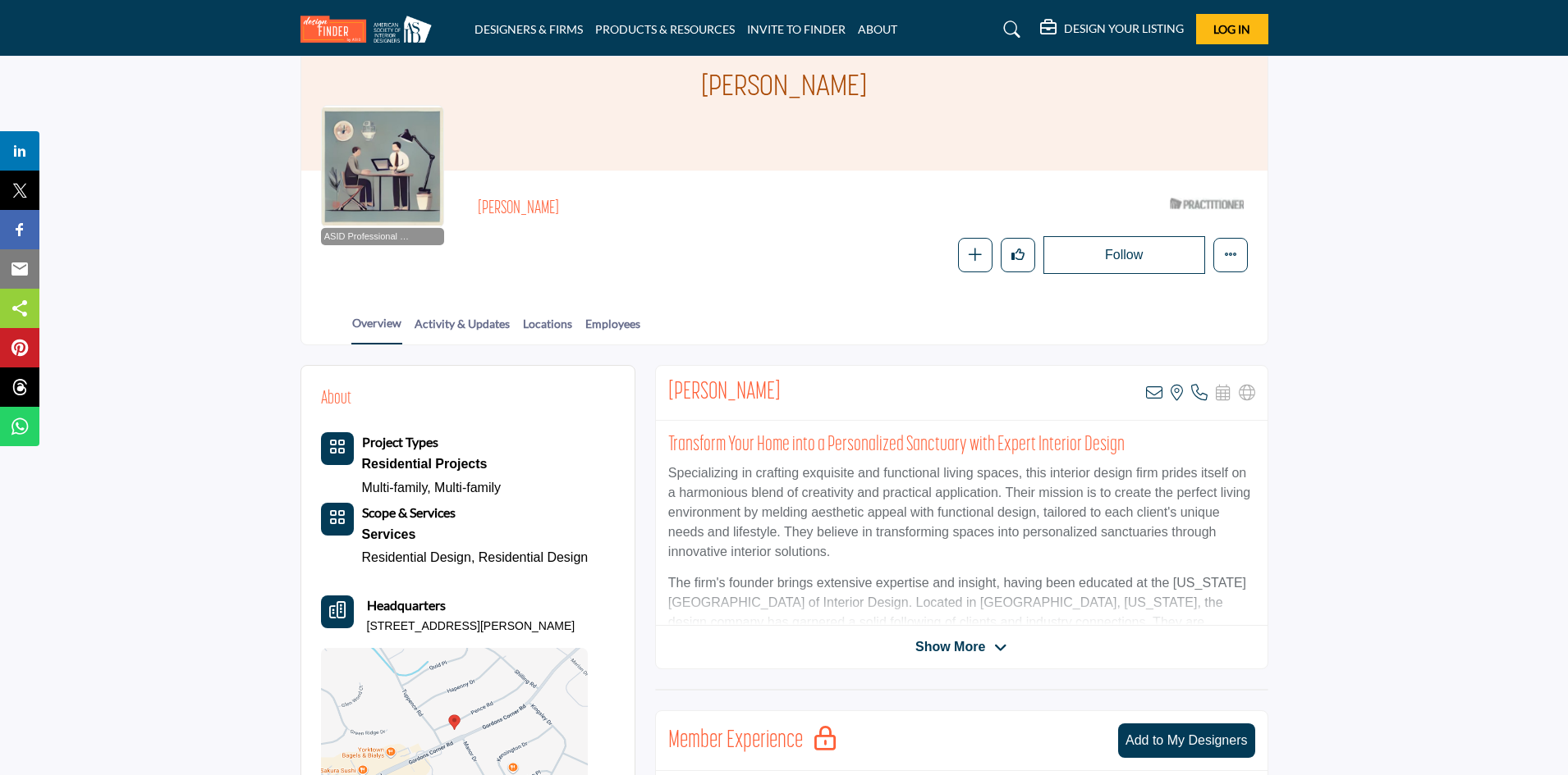
click at [966, 649] on span "Show More" at bounding box center [950, 647] width 70 height 19
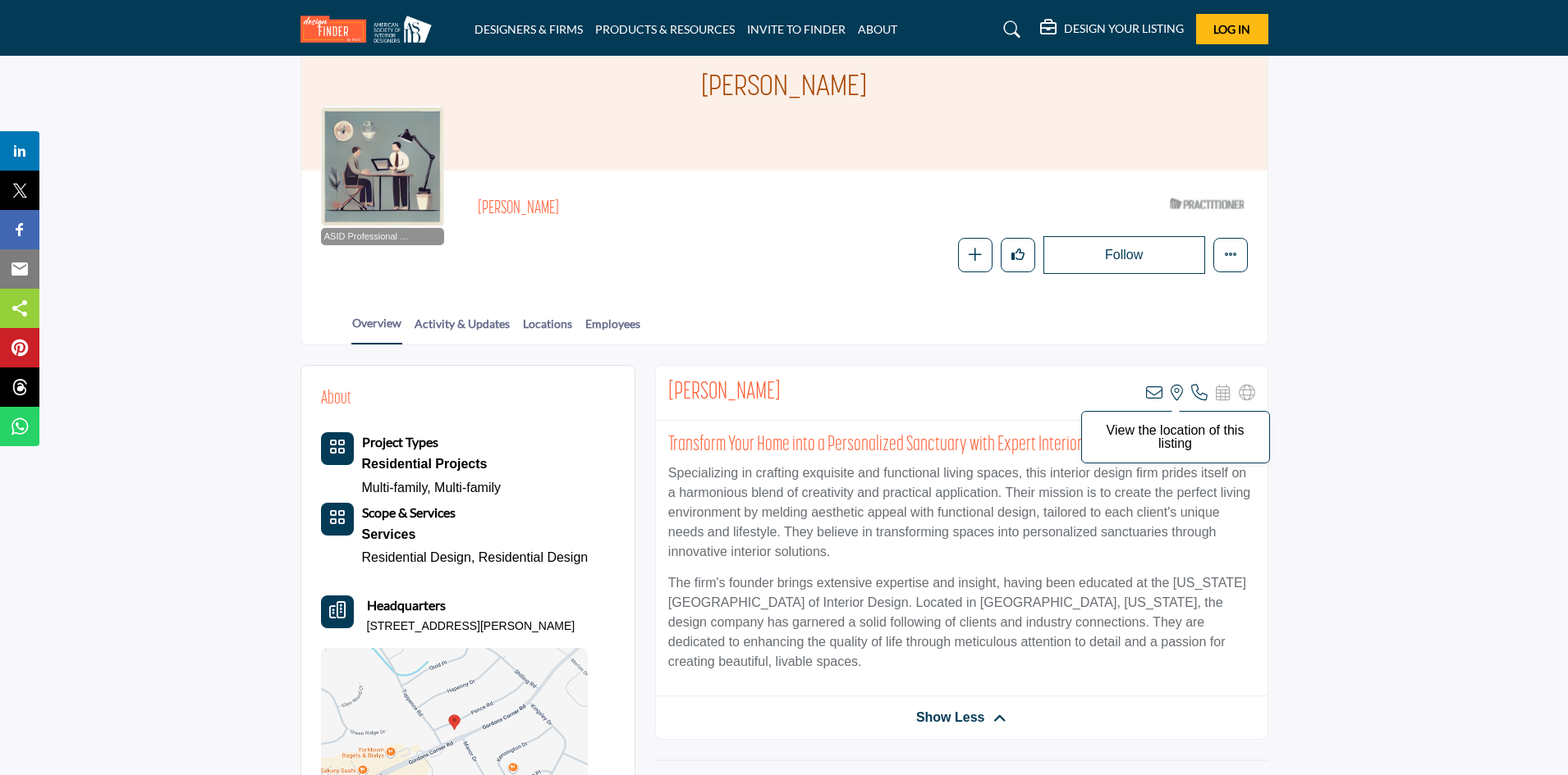
click at [1174, 391] on icon at bounding box center [1177, 393] width 12 height 17
drag, startPoint x: 1199, startPoint y: 390, endPoint x: 1158, endPoint y: 395, distance: 41.3
drag, startPoint x: 771, startPoint y: 397, endPoint x: 666, endPoint y: 386, distance: 105.6
click at [666, 386] on div "Peggy Storer View email address of this listing View the location of this listi…" at bounding box center [961, 394] width 611 height 55
copy h2 "Peggy Storer"
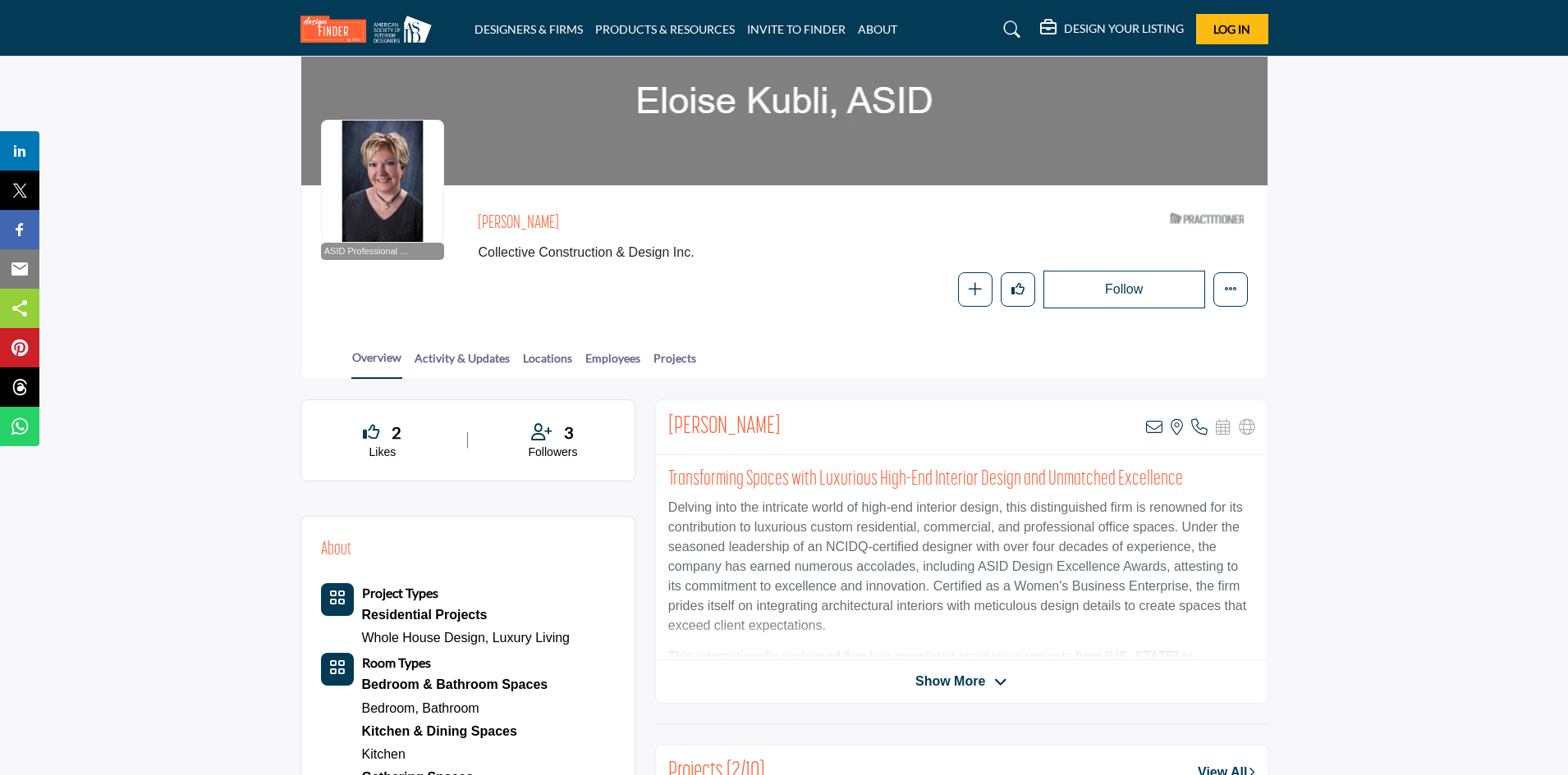
scroll to position [164, 0]
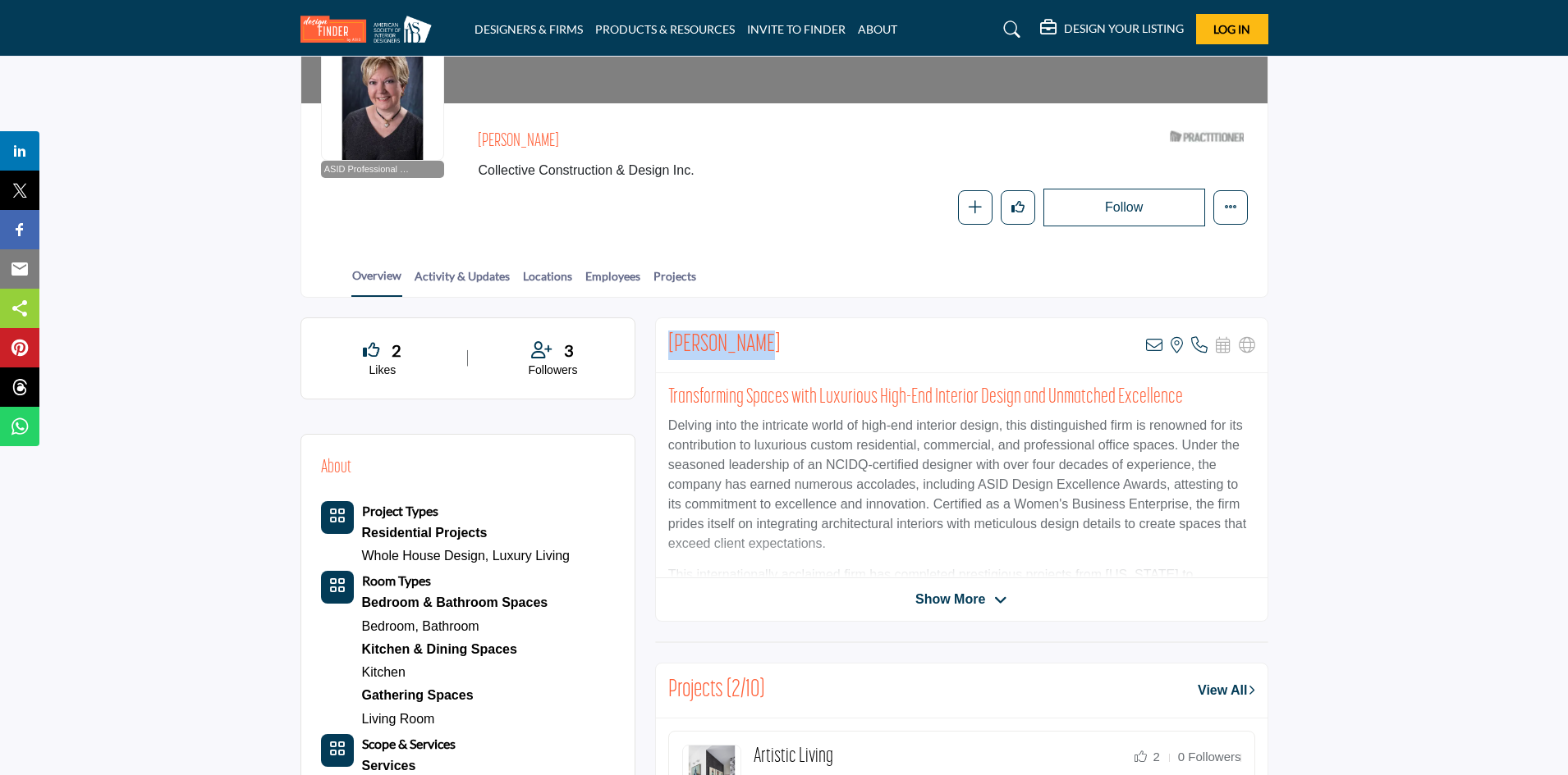
drag, startPoint x: 769, startPoint y: 354, endPoint x: 666, endPoint y: 341, distance: 103.8
click at [666, 341] on div "[PERSON_NAME] View email address of this listing View the location of this list…" at bounding box center [961, 345] width 611 height 55
copy h2 "Eloise Kubli"
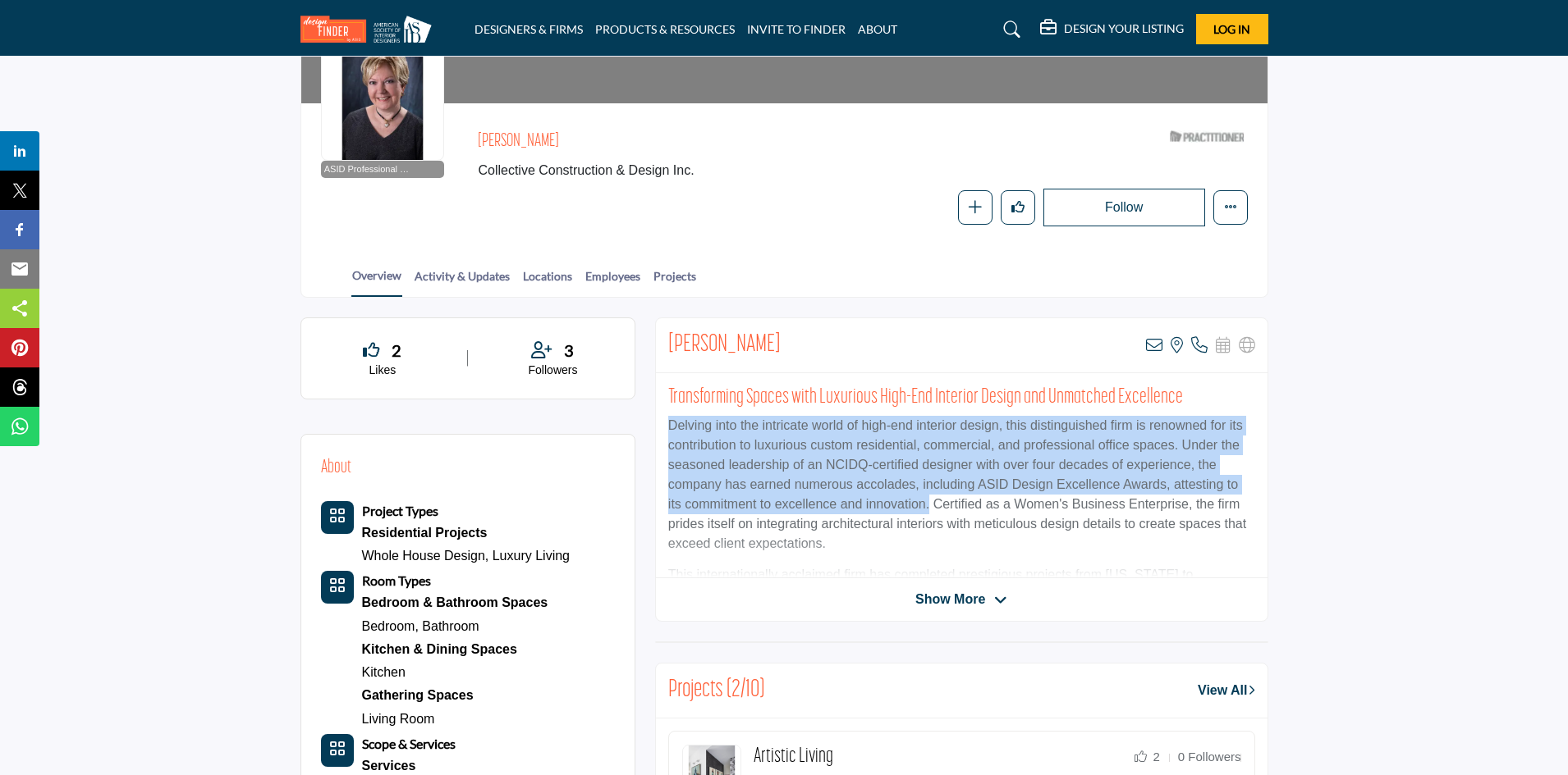
drag, startPoint x: 667, startPoint y: 425, endPoint x: 927, endPoint y: 499, distance: 270.3
click at [929, 499] on p "Delving into the intricate world of high-end interior design, this distinguishe…" at bounding box center [961, 484] width 587 height 138
copy p "Delving into the intricate world of high-end interior design, this distinguishe…"
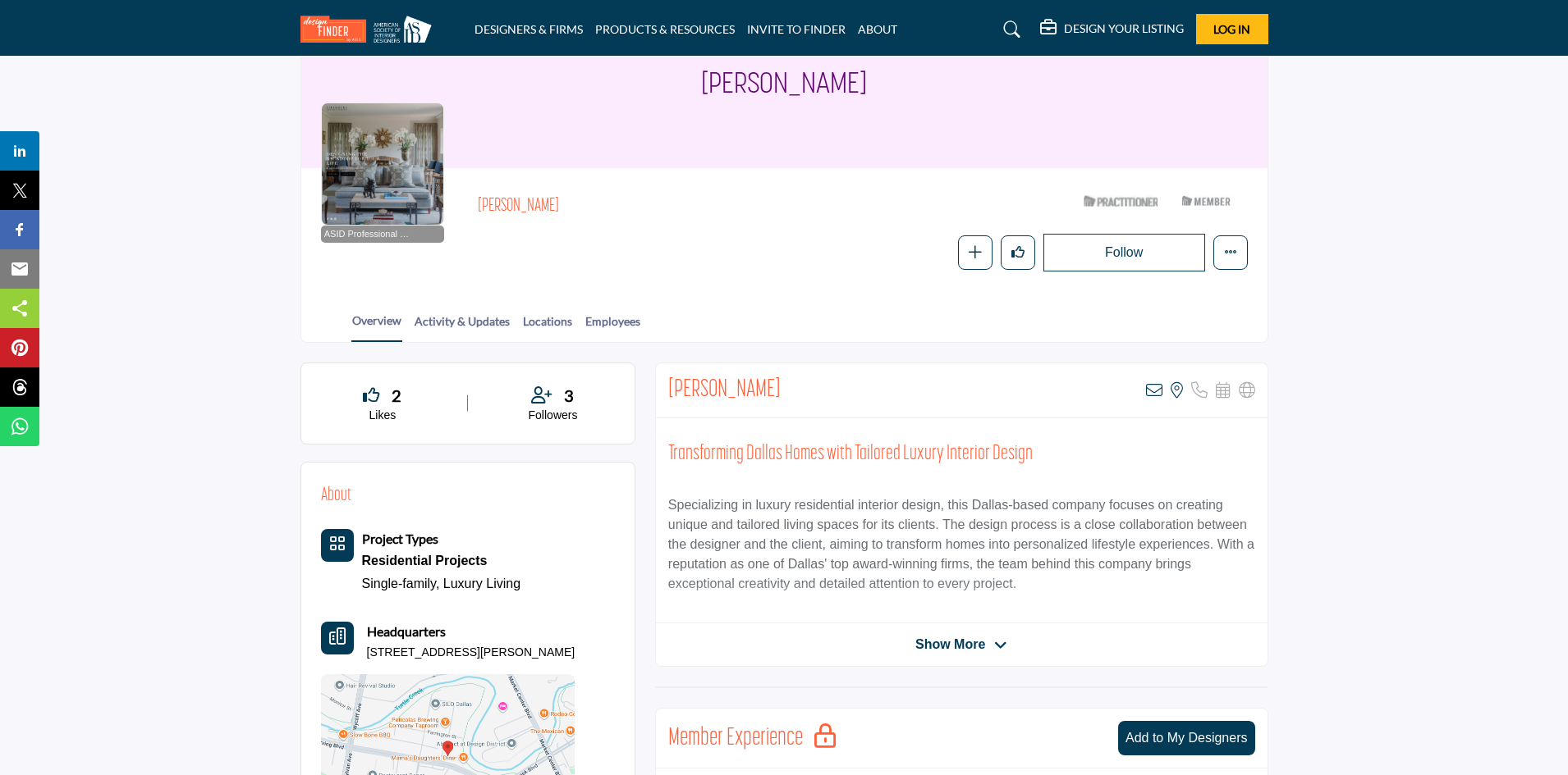
scroll to position [164, 0]
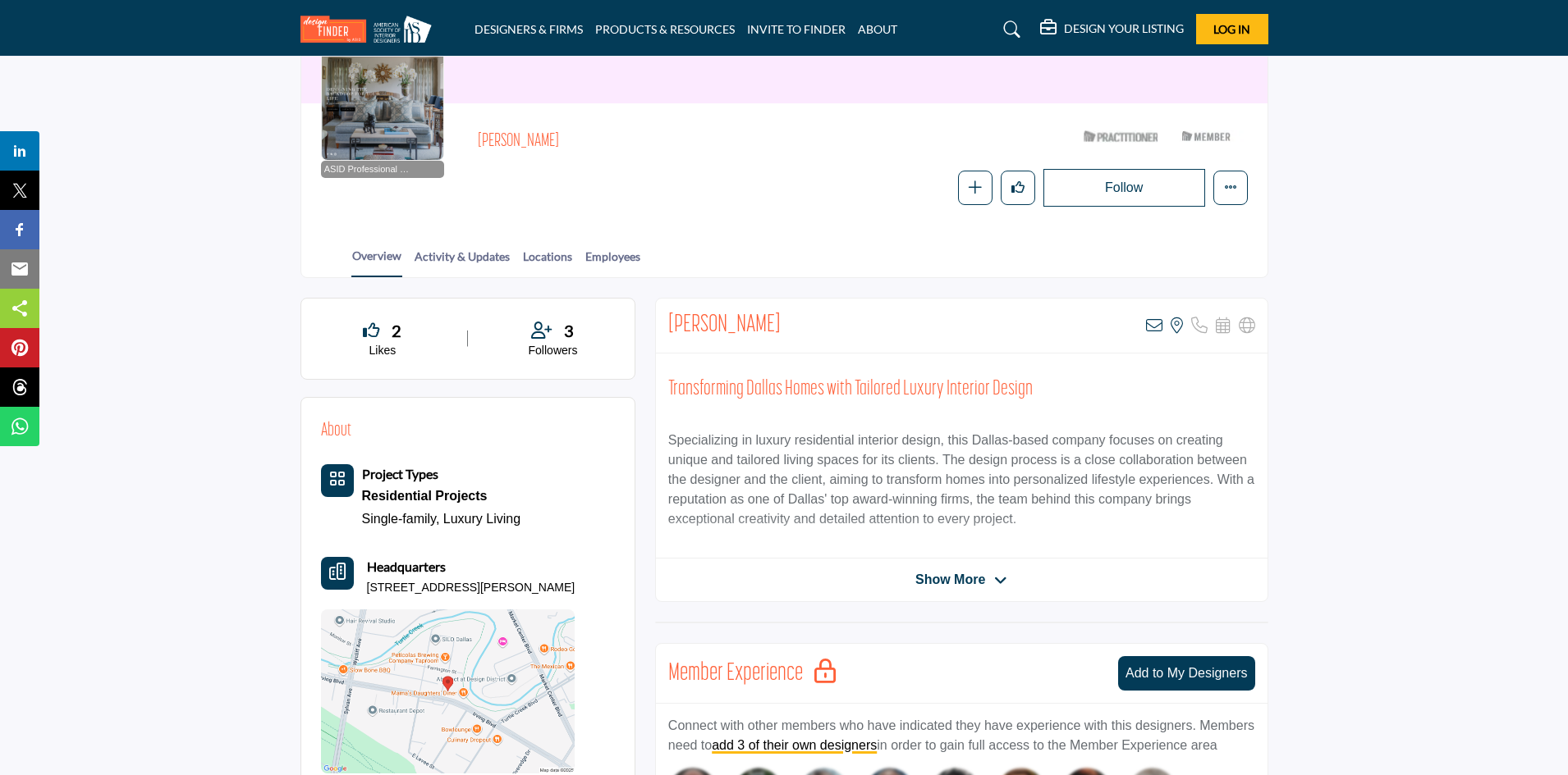
click at [953, 583] on span "Show More" at bounding box center [950, 580] width 70 height 19
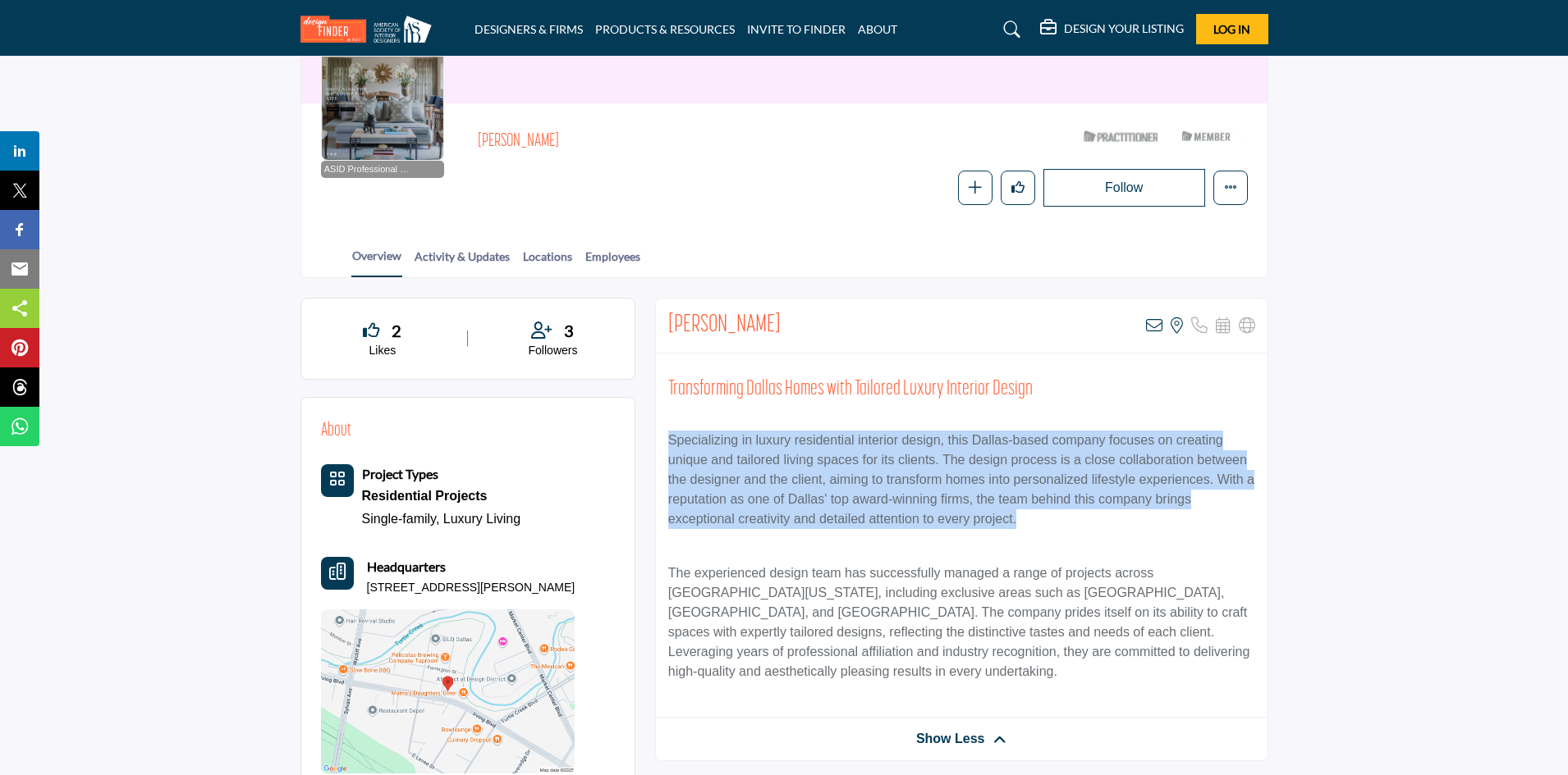
drag, startPoint x: 664, startPoint y: 439, endPoint x: 1061, endPoint y: 513, distance: 403.8
click at [1061, 513] on div "Transforming Dallas Homes with Tailored Luxury Interior Design Specializing in …" at bounding box center [961, 536] width 611 height 365
copy p "Specializing in luxury residential interior design, this Dallas-based company f…"
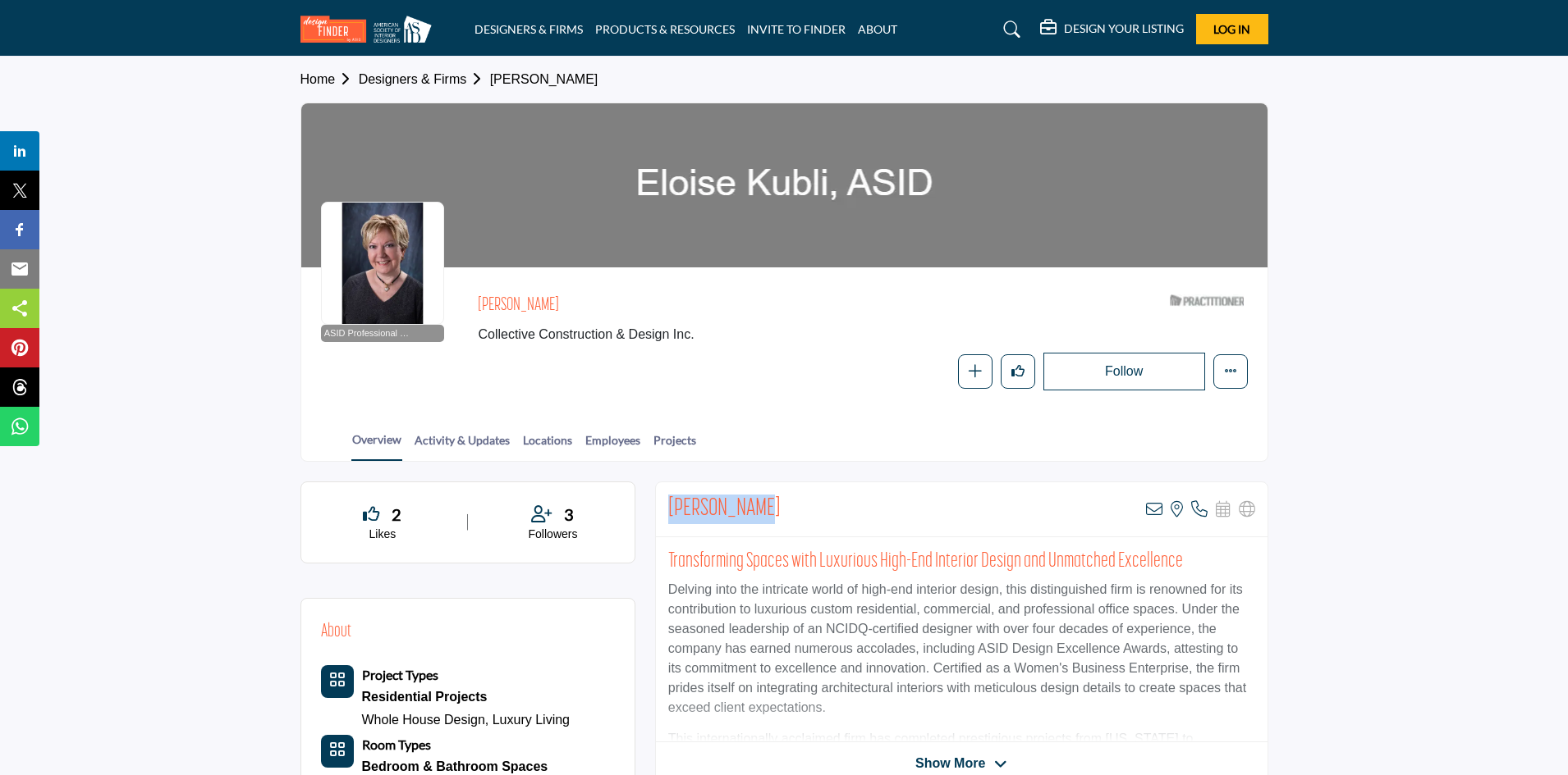
drag, startPoint x: 783, startPoint y: 517, endPoint x: 666, endPoint y: 506, distance: 117.5
click at [666, 506] on div "Eloise Kubli View email address of this listing View the location of this listi…" at bounding box center [961, 510] width 611 height 55
copy h2 "Eloise Kubli"
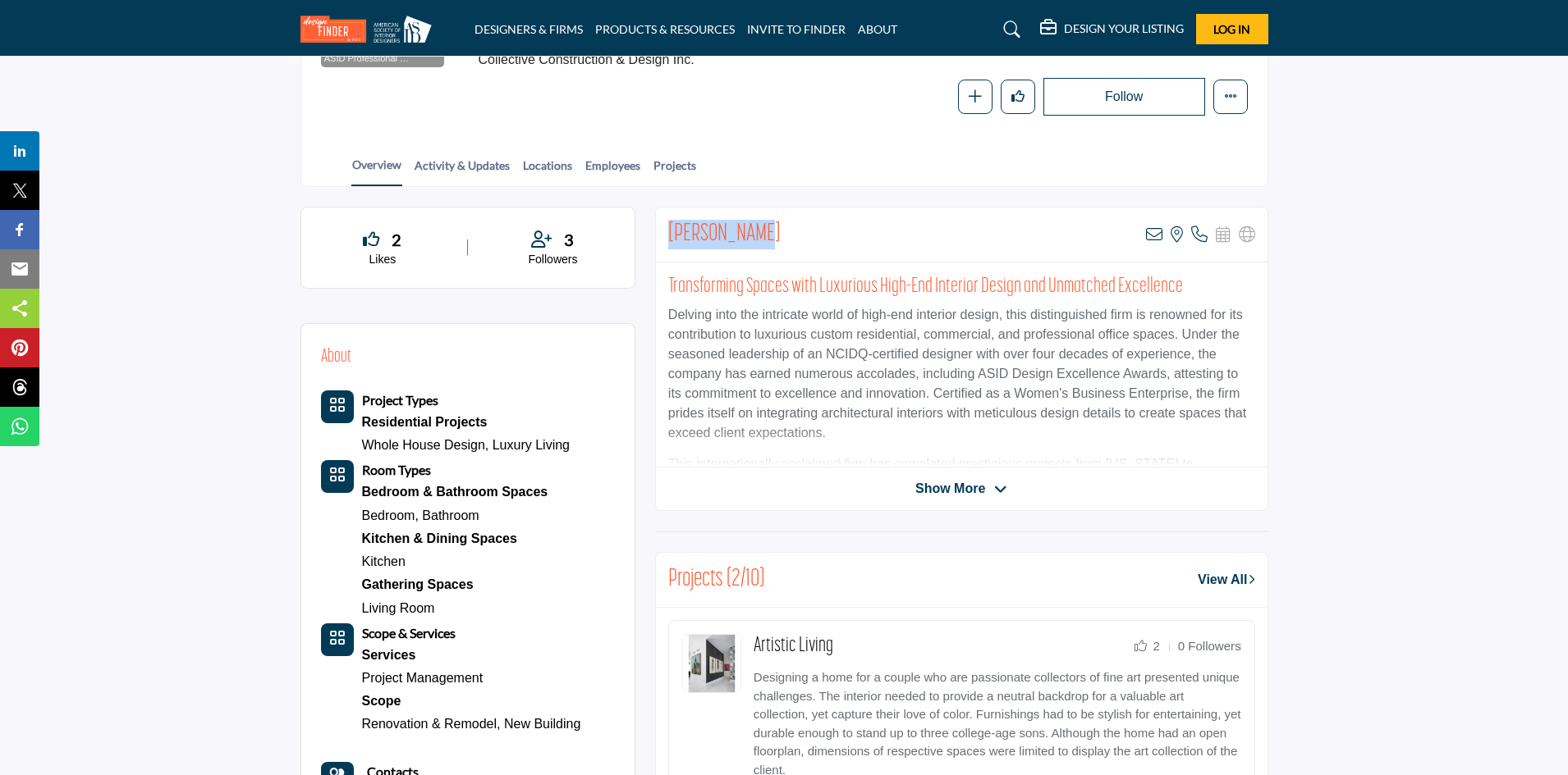
scroll to position [247, 0]
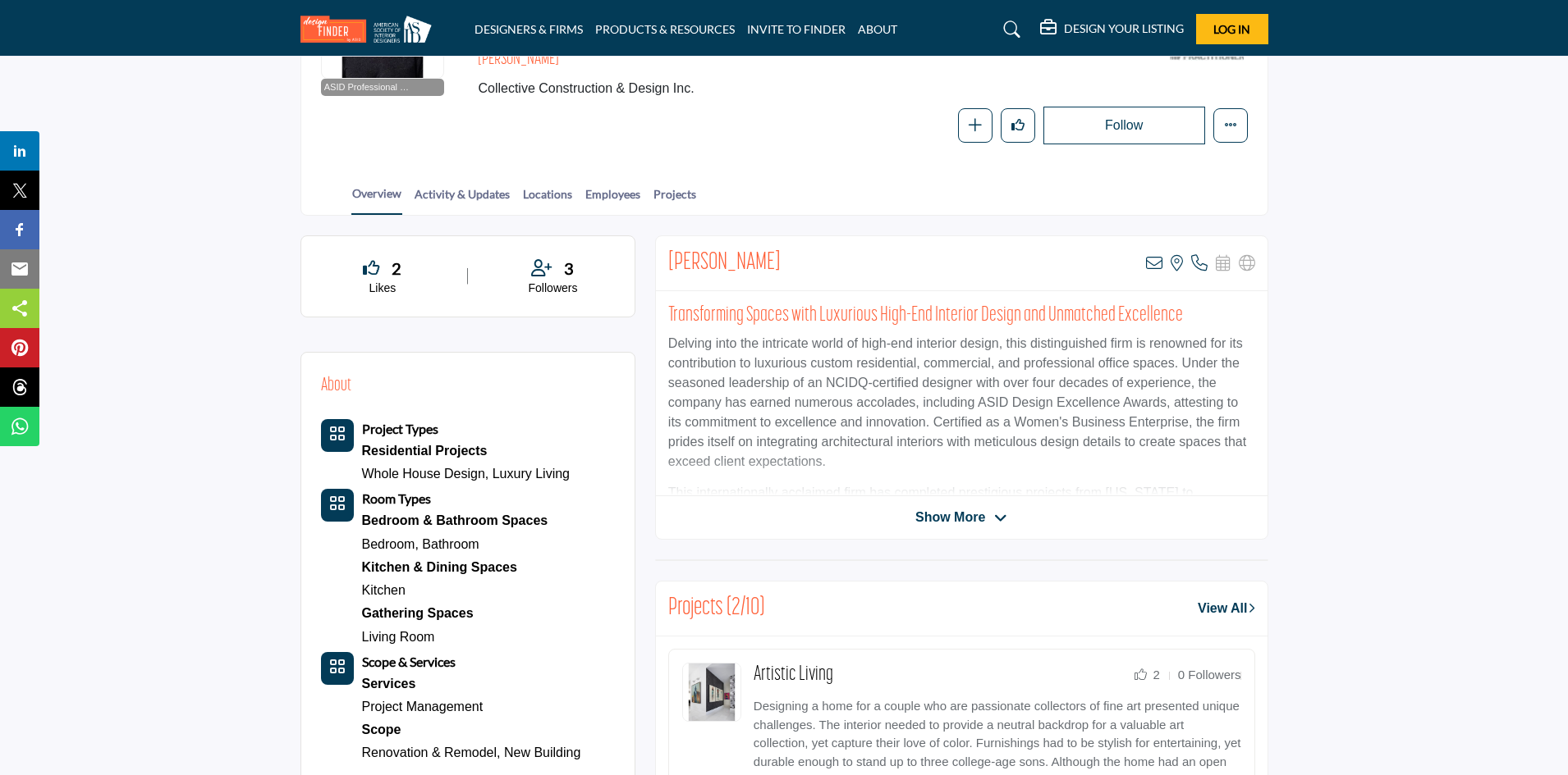
click at [977, 520] on span "Show More" at bounding box center [950, 518] width 70 height 19
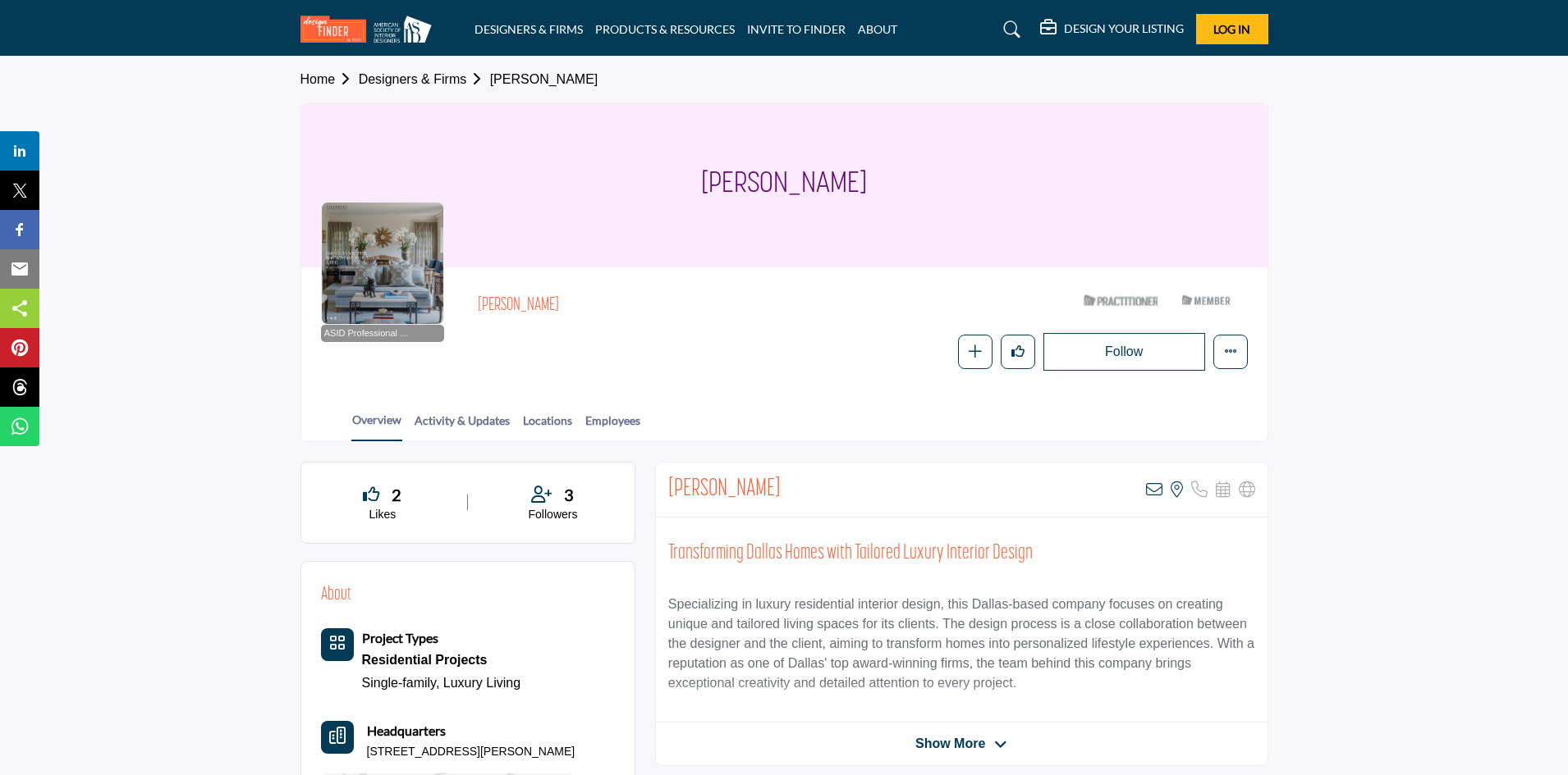
drag, startPoint x: 821, startPoint y: 490, endPoint x: 690, endPoint y: 473, distance: 132.1
click at [668, 493] on div "[PERSON_NAME] View email address of this listing View the location of this list…" at bounding box center [961, 490] width 611 height 55
copy h2 "[PERSON_NAME]"
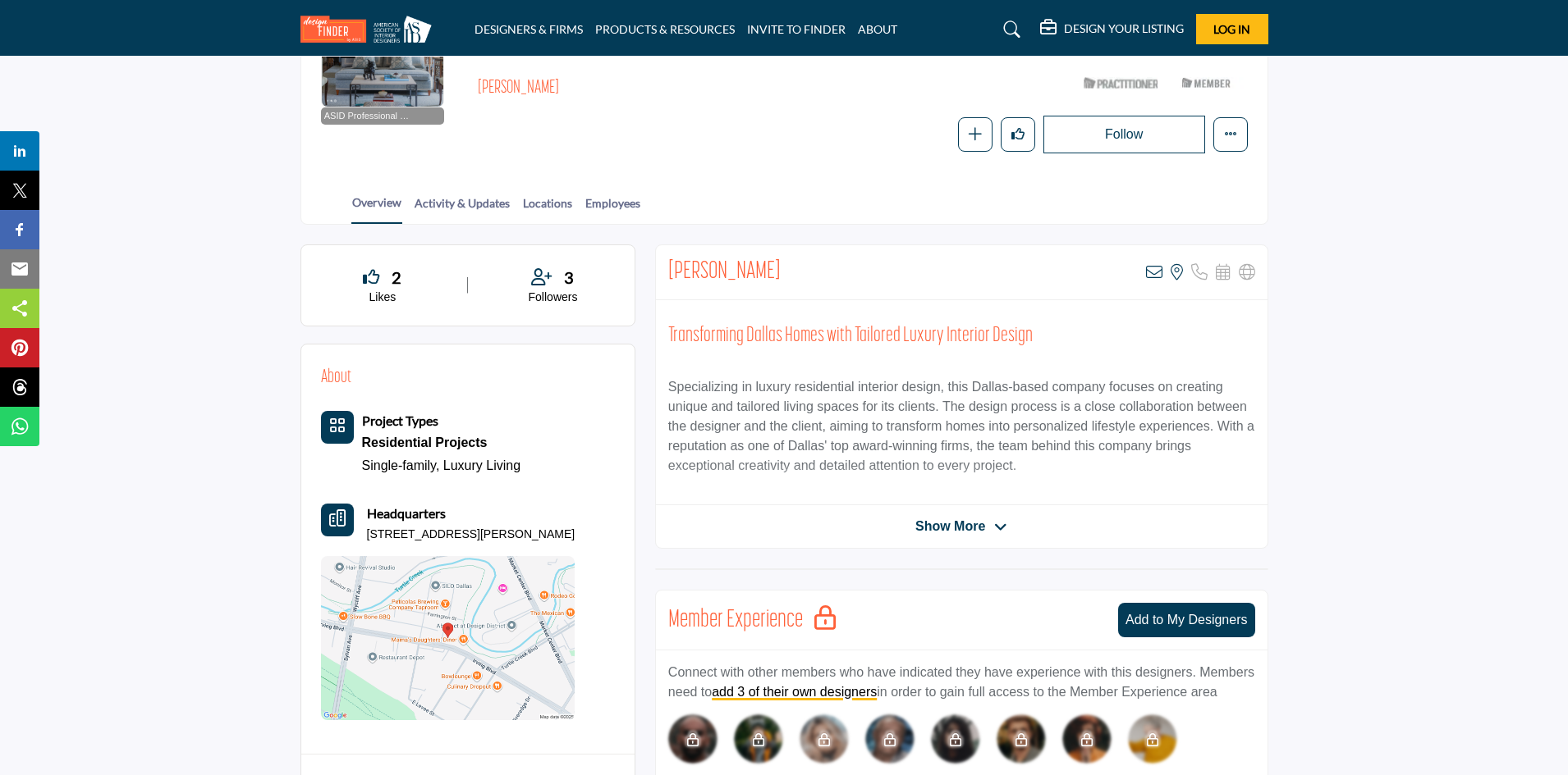
scroll to position [247, 0]
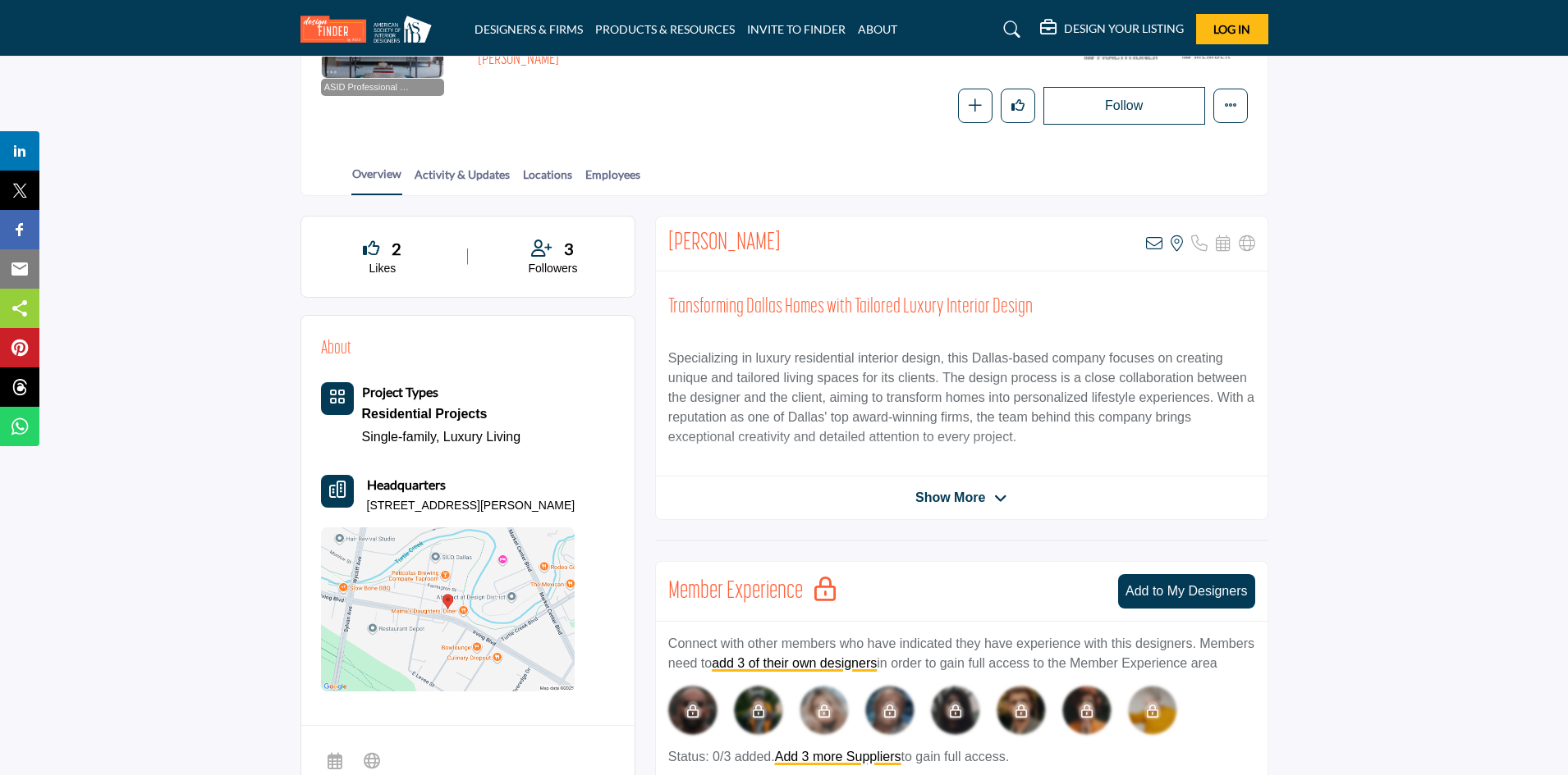
click at [964, 492] on span "Show More" at bounding box center [950, 498] width 70 height 19
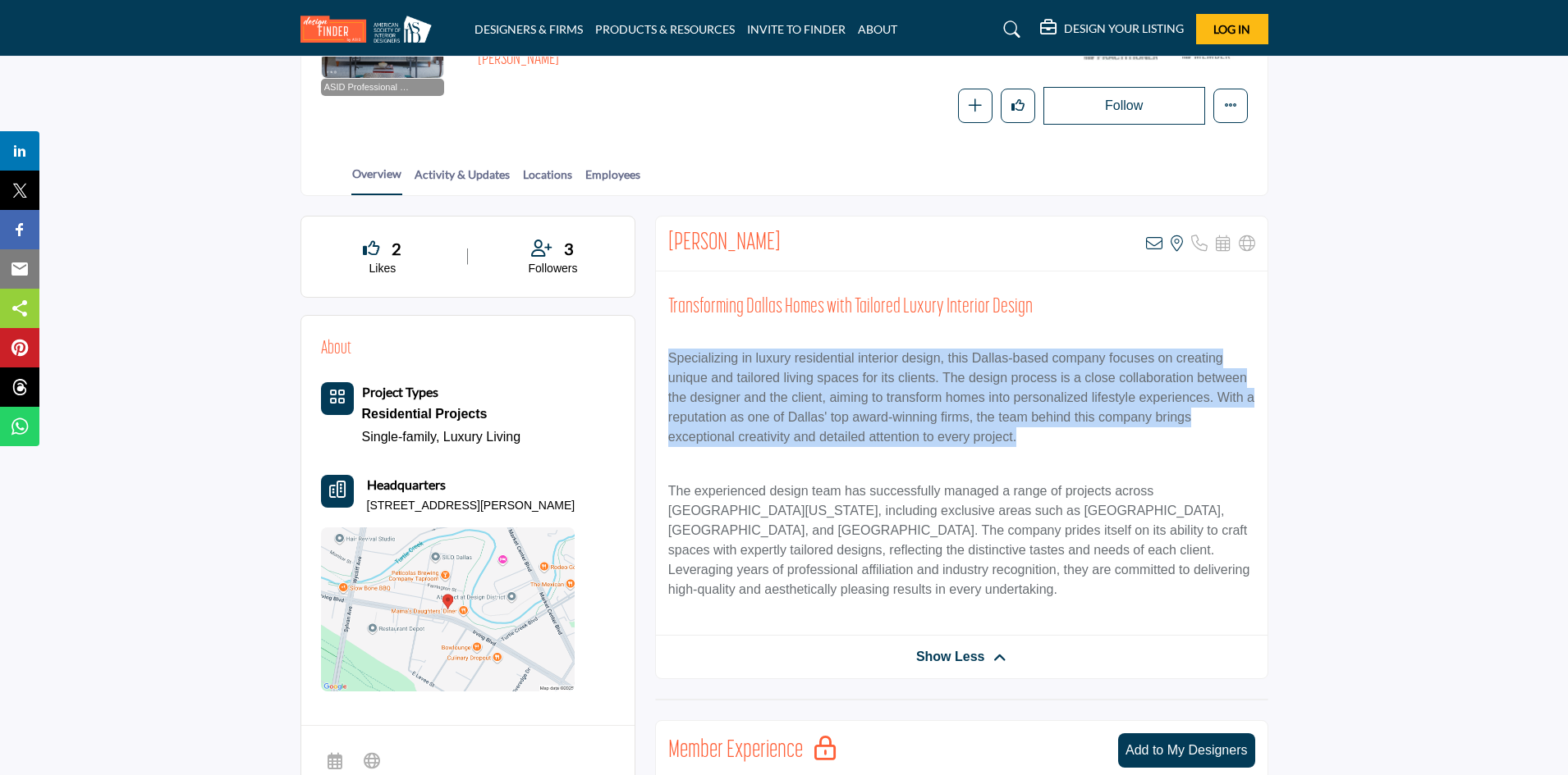
drag, startPoint x: 667, startPoint y: 352, endPoint x: 1031, endPoint y: 440, distance: 374.5
click at [1031, 440] on div "Transforming Dallas Homes with Tailored Luxury Interior Design Specializing in …" at bounding box center [961, 454] width 611 height 365
copy p "Specializing in luxury residential interior design, this Dallas-based company f…"
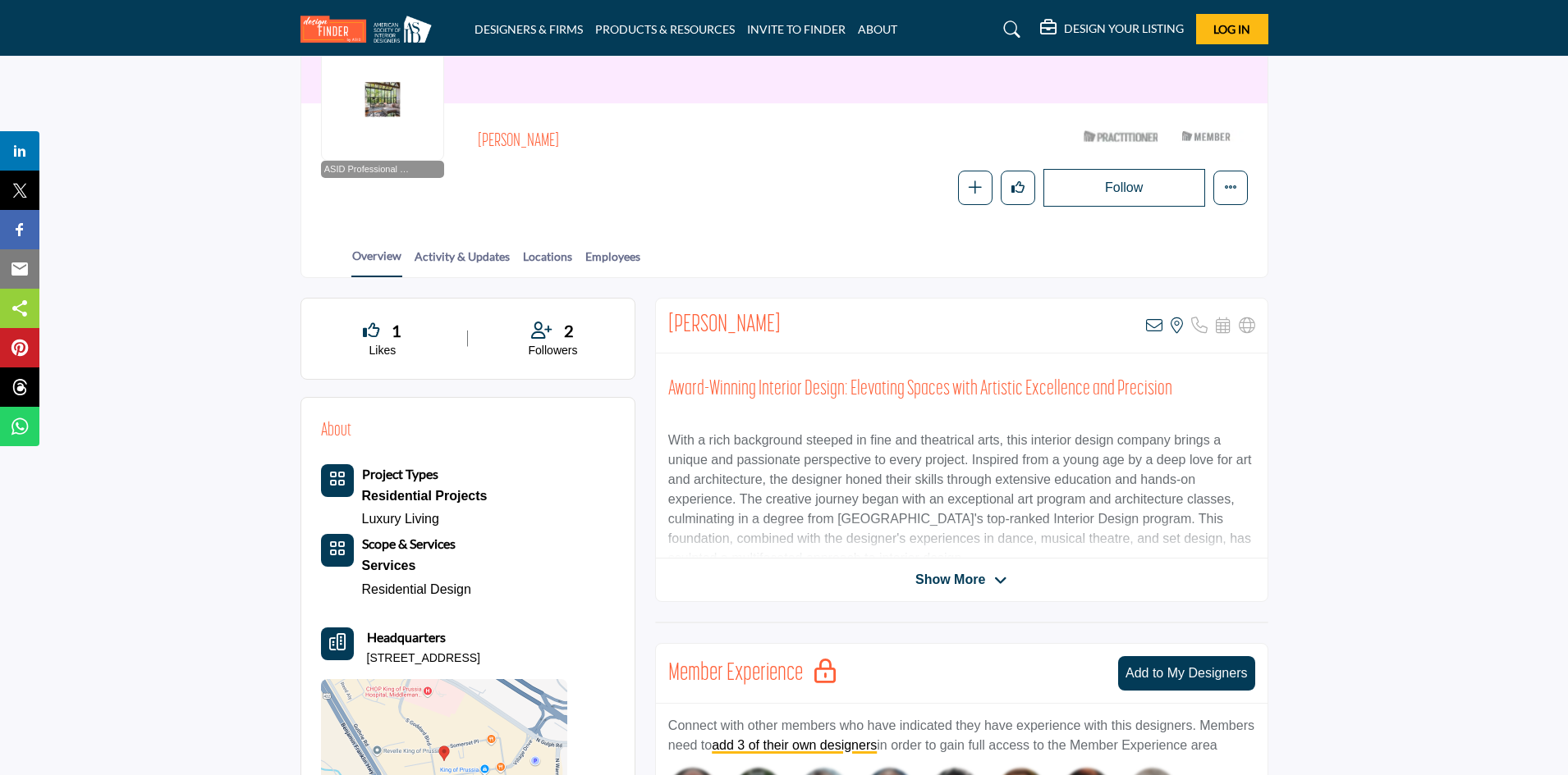
scroll to position [247, 0]
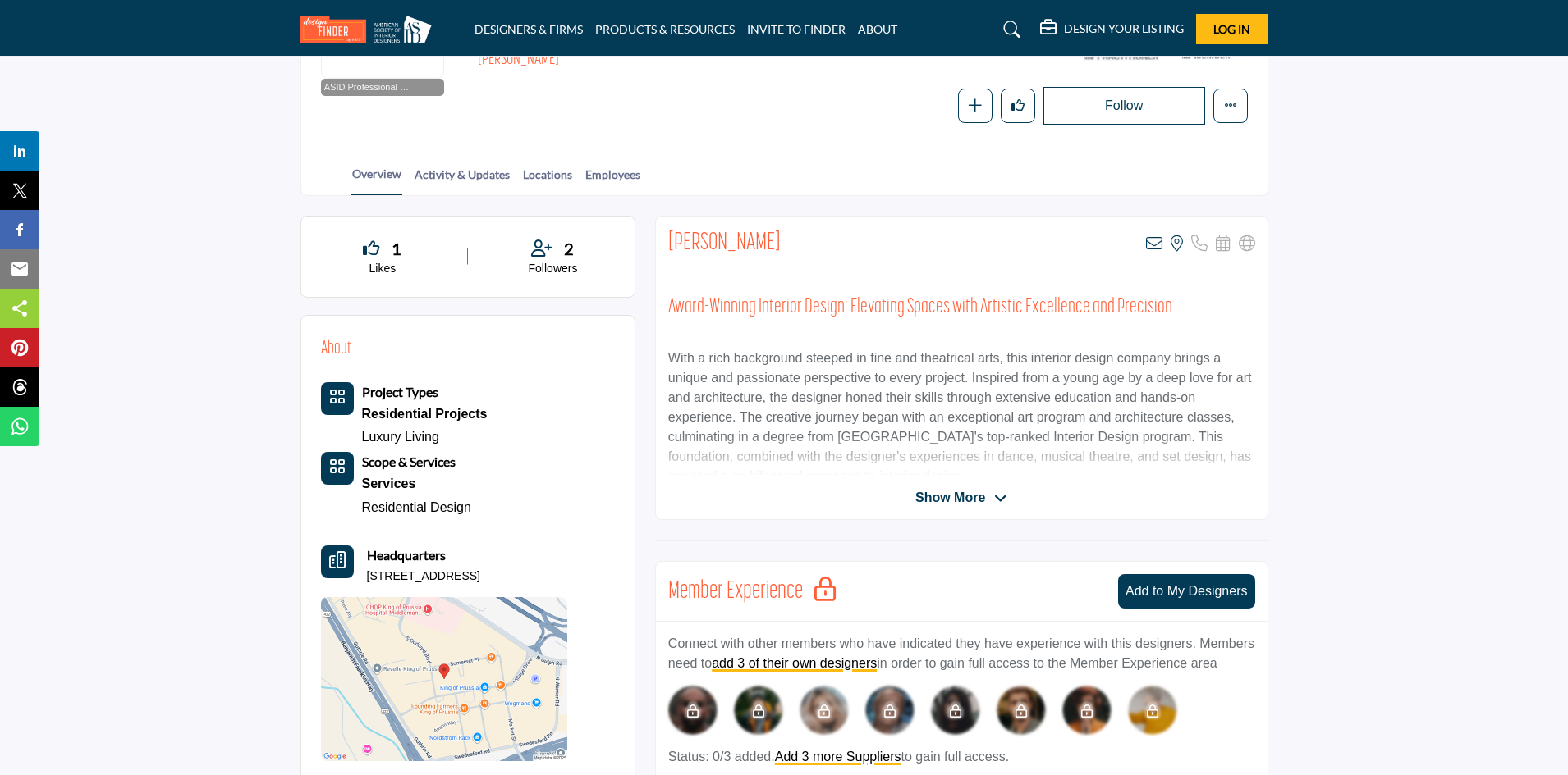
click at [977, 496] on span "Show More" at bounding box center [950, 498] width 70 height 19
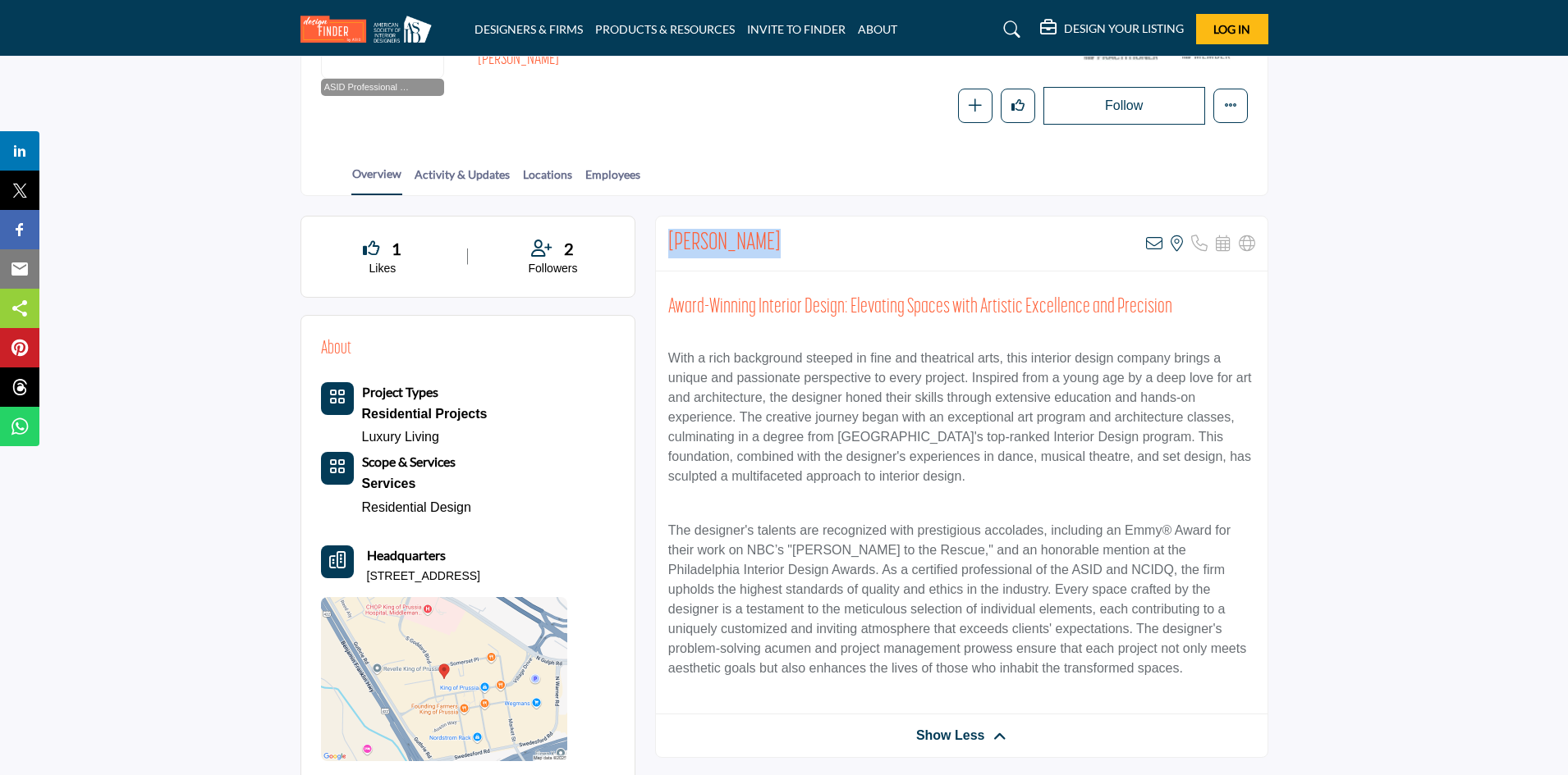
drag, startPoint x: 811, startPoint y: 248, endPoint x: 665, endPoint y: 237, distance: 146.4
click at [665, 237] on div "Susan Hopkins View email address of this listing View the location of this list…" at bounding box center [961, 244] width 611 height 55
copy h2 "Susan Hopkins"
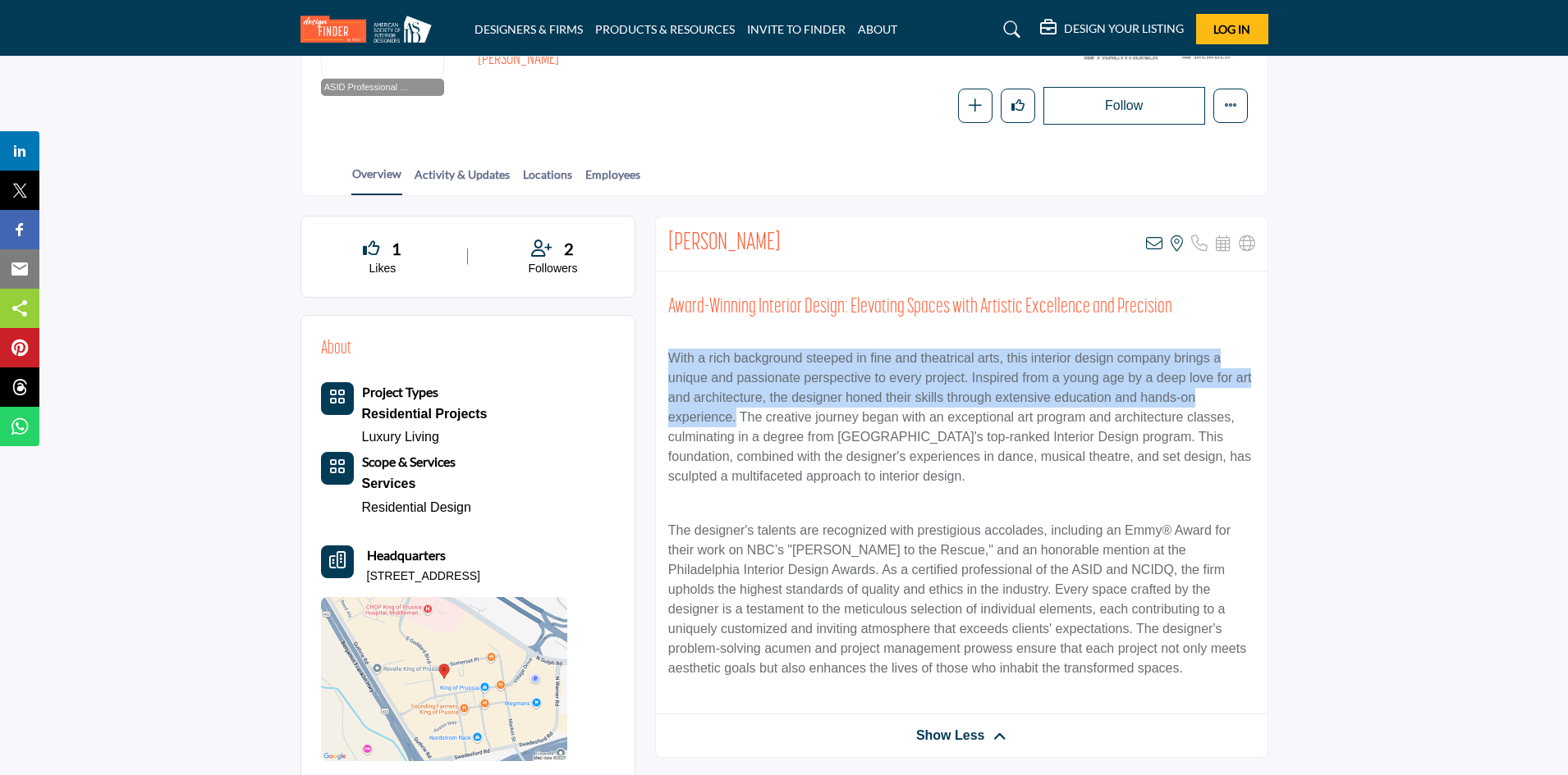
drag, startPoint x: 666, startPoint y: 354, endPoint x: 736, endPoint y: 410, distance: 89.6
click at [736, 410] on div "Award-Winning Interior Design: Elevating Spaces with Artistic Excellence and Pr…" at bounding box center [961, 492] width 611 height 443
copy p "With a rich background steeped in fine and theatrical arts, this interior desig…"
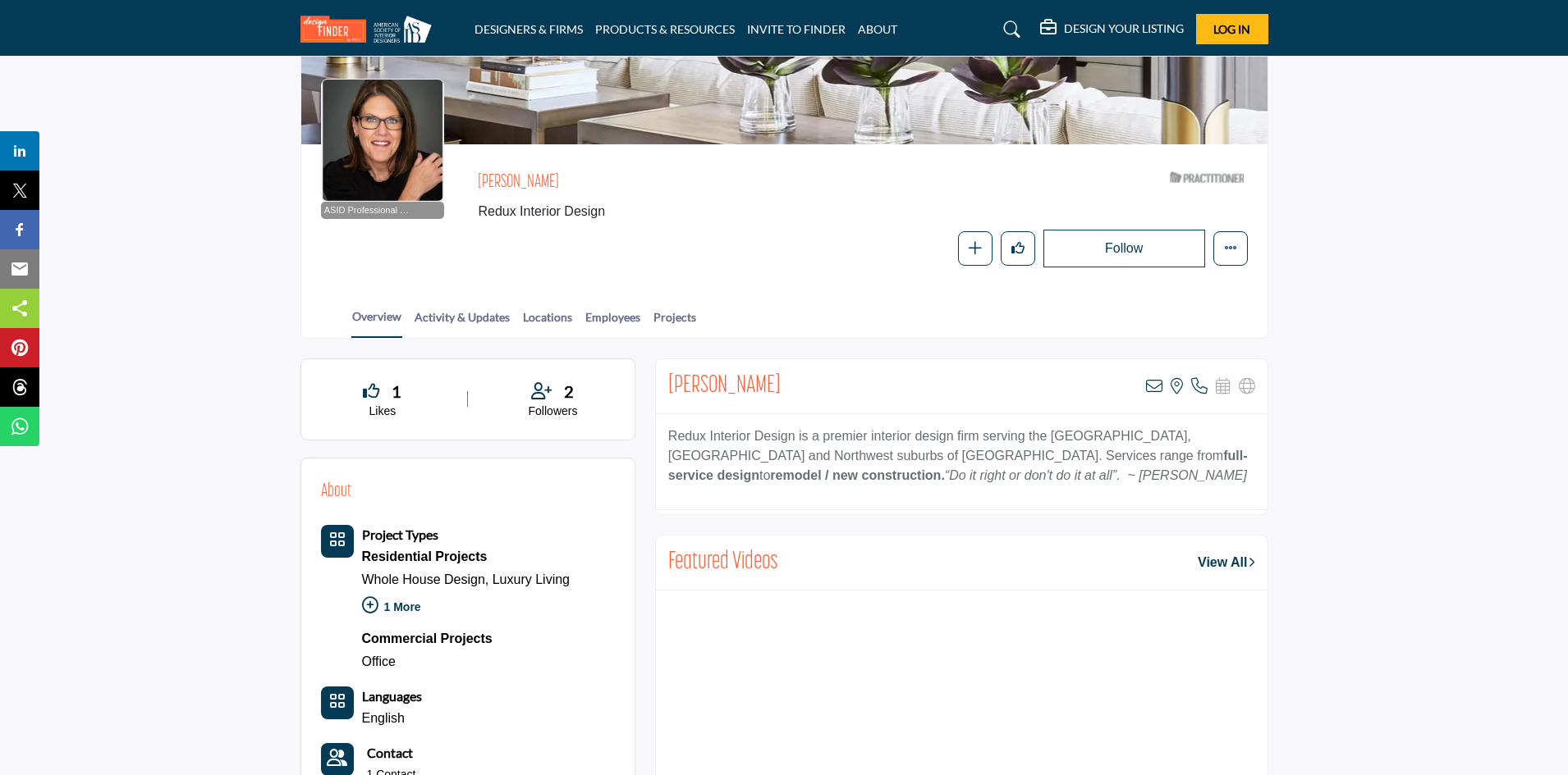
scroll to position [164, 0]
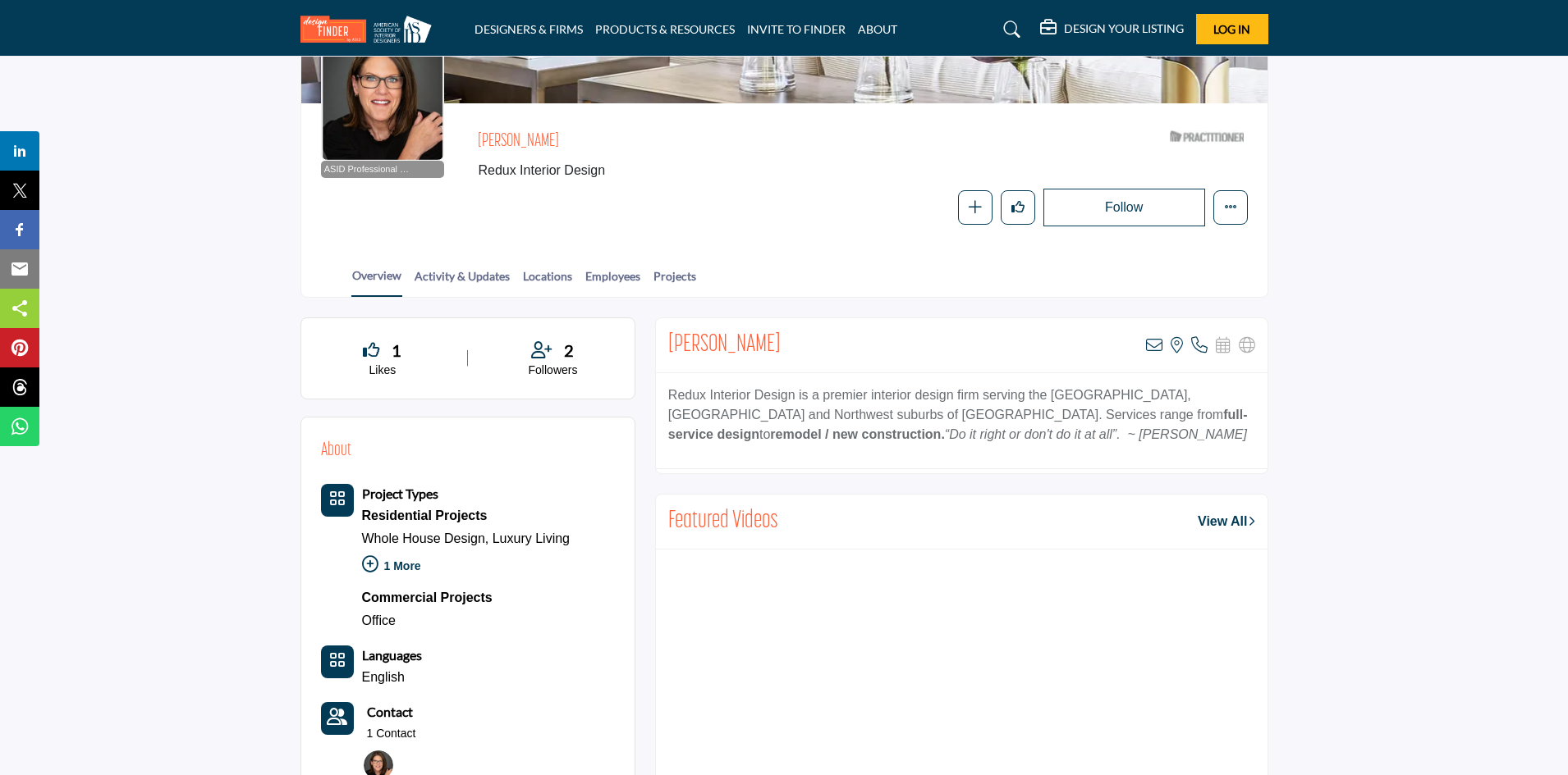
click at [1069, 438] on p "Redux Interior Design is a premier interior design firm serving the [GEOGRAPHIC…" at bounding box center [961, 415] width 587 height 59
drag, startPoint x: 1081, startPoint y: 428, endPoint x: 666, endPoint y: 395, distance: 416.3
click at [666, 395] on div "Redux Interior Design is a premier interior design firm serving the [GEOGRAPHIC…" at bounding box center [961, 421] width 611 height 96
copy p "Redux Interior Design is a premier interior design firm serving the [GEOGRAPHIC…"
